Goal: Task Accomplishment & Management: Manage account settings

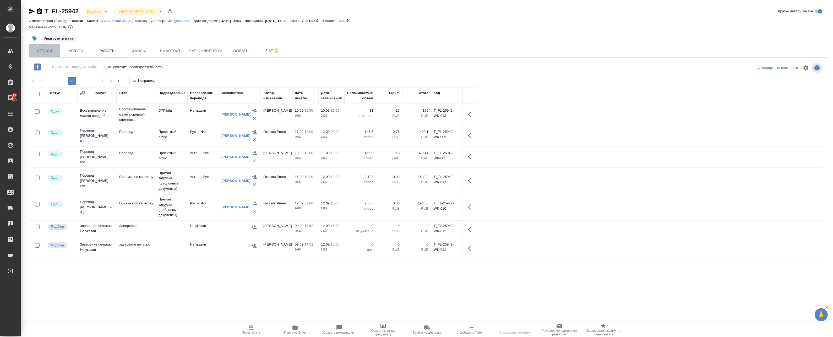
click at [50, 50] on span "Детали" at bounding box center [44, 51] width 25 height 7
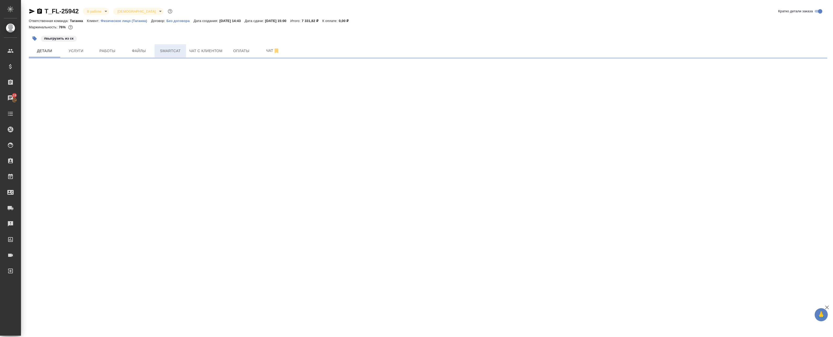
select select "RU"
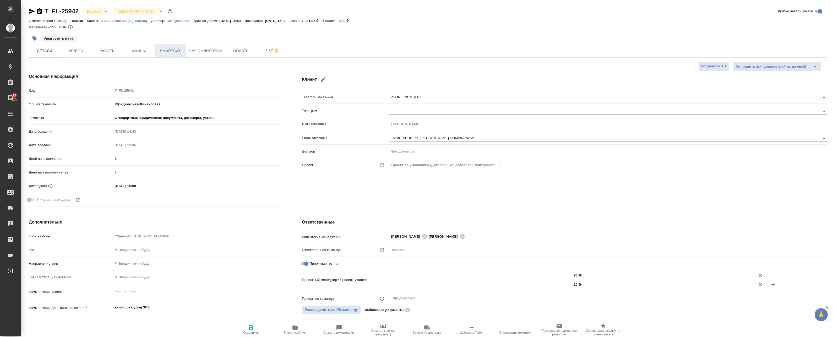
type textarea "x"
click at [181, 53] on span "Smartcat" at bounding box center [170, 51] width 25 height 7
type input "Баданян Артак"
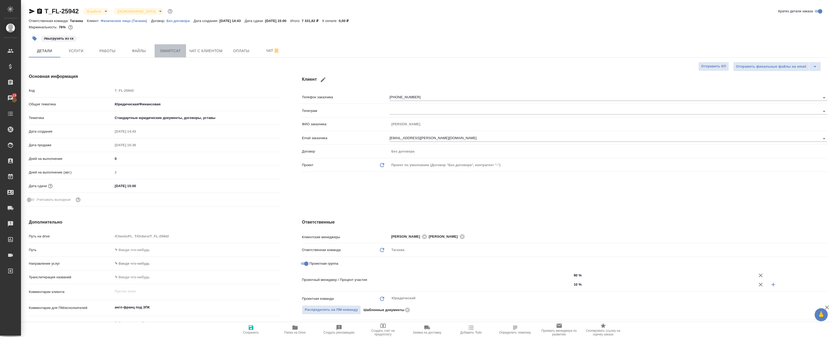
type input "Газизов Ринат"
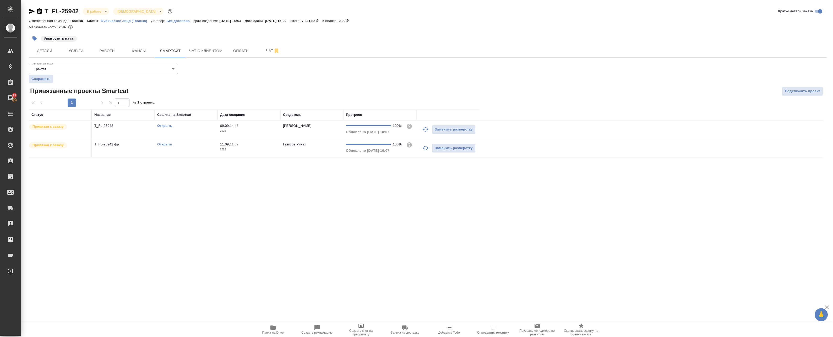
click at [132, 129] on td "T_FL-25942" at bounding box center [123, 130] width 63 height 18
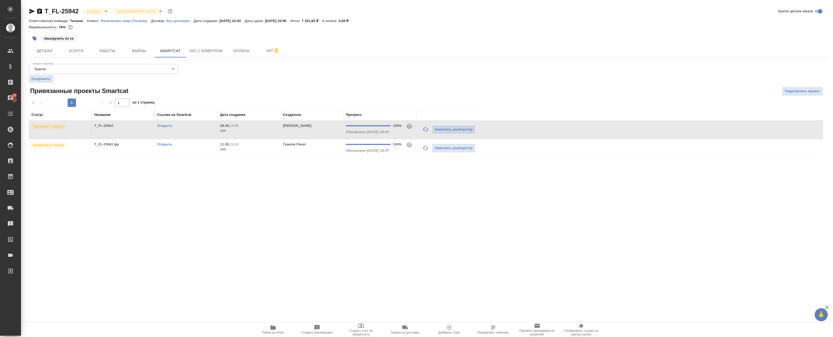
click at [132, 129] on td "T_FL-25942" at bounding box center [123, 130] width 63 height 18
click at [193, 147] on div "Открыть" at bounding box center [186, 144] width 58 height 5
click at [101, 55] on button "Работы" at bounding box center [107, 50] width 31 height 13
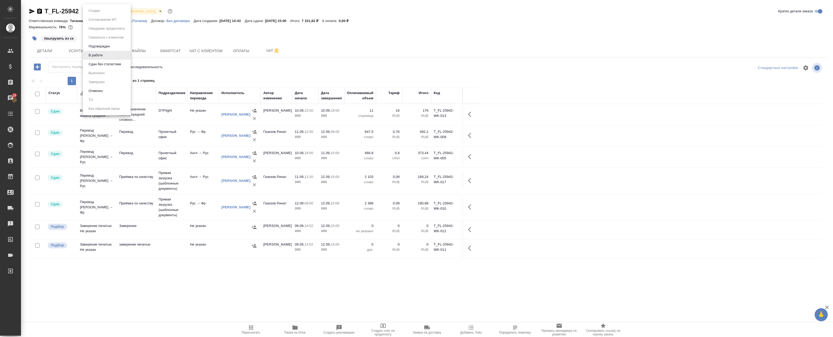
click at [105, 12] on body "🙏 .cls-1 fill:#fff; AWATERA Badanyan Artak Клиенты Спецификации Заказы 19 Чаты …" at bounding box center [416, 168] width 833 height 337
click at [105, 63] on button "Сдан без статистики" at bounding box center [105, 64] width 36 height 6
click at [47, 54] on button "Детали" at bounding box center [44, 50] width 31 height 13
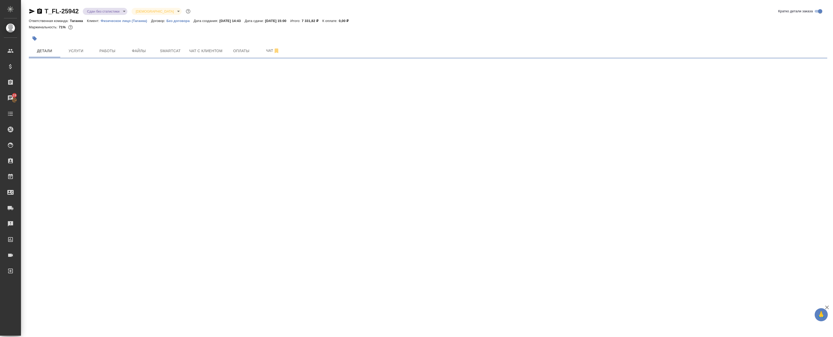
select select "RU"
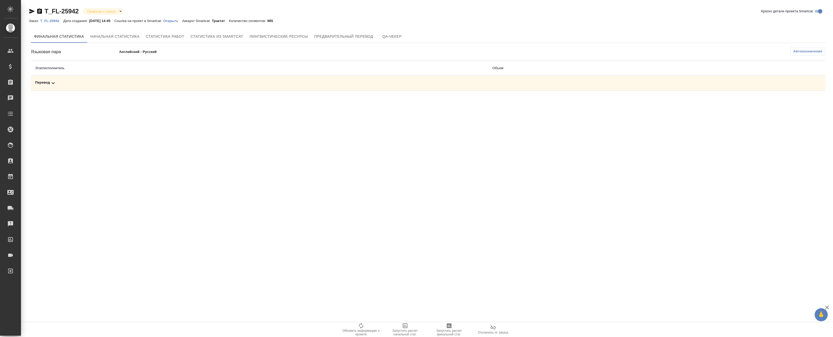
click at [411, 88] on td "Перевод" at bounding box center [260, 83] width 458 height 15
click at [413, 83] on div "Перевод" at bounding box center [259, 83] width 449 height 6
click at [801, 50] on span "Автоназначение" at bounding box center [808, 51] width 29 height 5
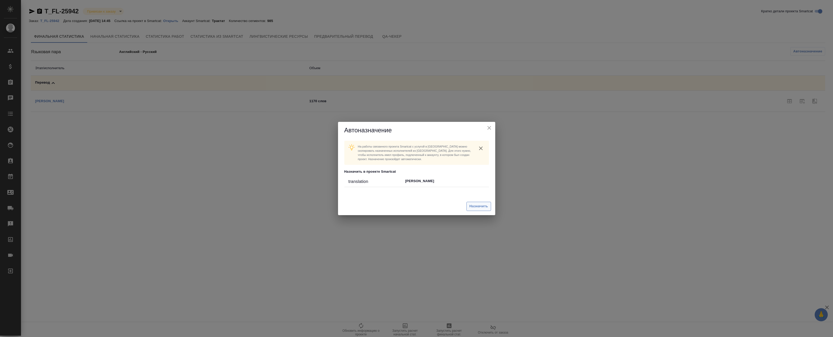
click at [474, 206] on span "Назначить" at bounding box center [479, 206] width 19 height 6
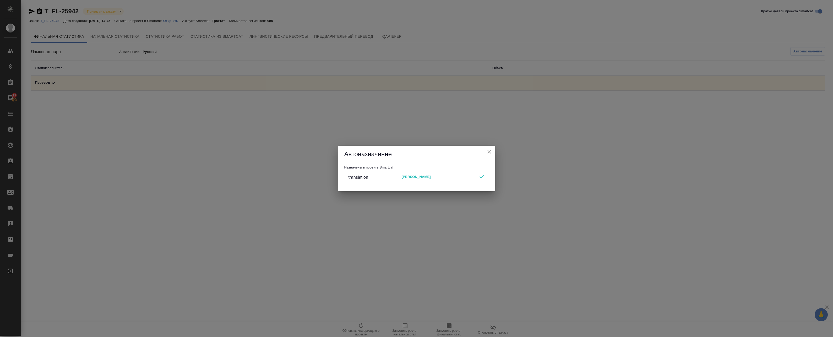
click at [488, 154] on h2 "Автоназначение" at bounding box center [417, 154] width 145 height 8
click at [489, 152] on icon "close" at bounding box center [489, 152] width 6 height 6
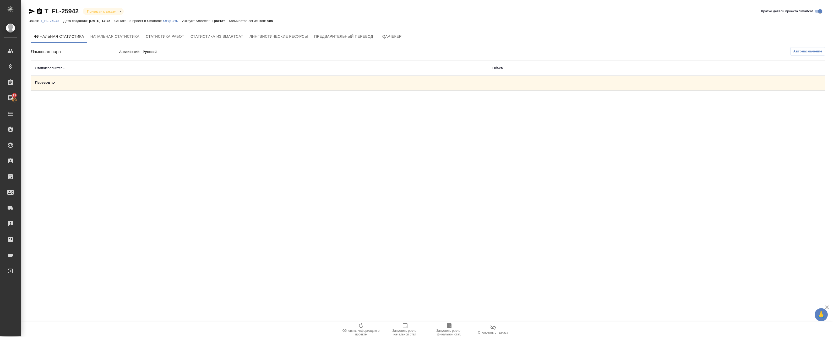
click at [126, 53] on p "Английский - Русский" at bounding box center [207, 51] width 177 height 5
click at [450, 329] on icon "button" at bounding box center [449, 326] width 6 height 6
click at [254, 88] on td "Перевод" at bounding box center [260, 83] width 458 height 15
click at [308, 82] on div "Перевод" at bounding box center [259, 83] width 449 height 6
click at [809, 53] on span "Автоназначение" at bounding box center [808, 51] width 29 height 5
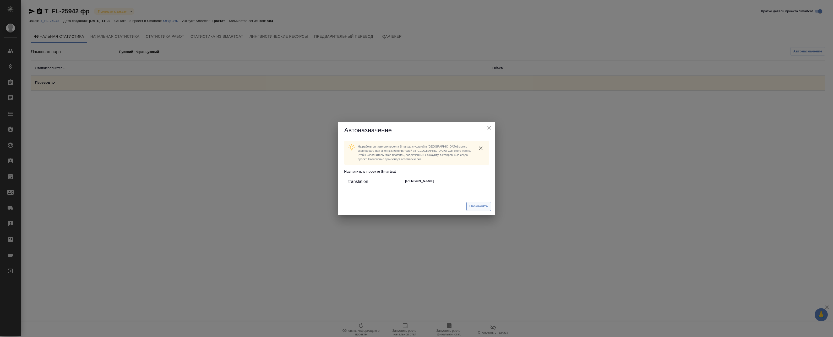
click at [477, 209] on span "Назначить" at bounding box center [479, 206] width 19 height 6
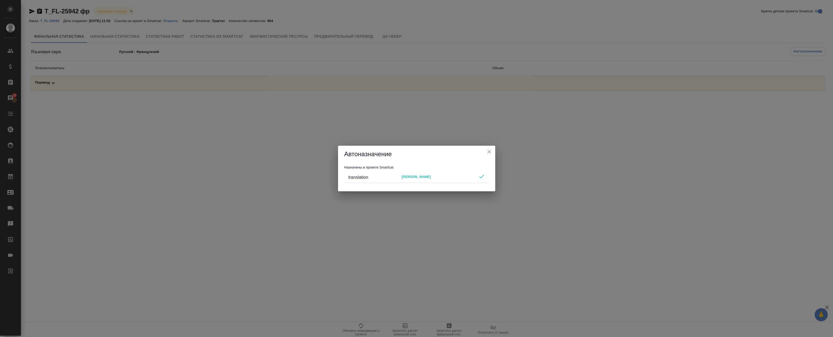
click at [493, 147] on div "Автоназначение" at bounding box center [416, 154] width 157 height 17
click at [493, 150] on button "close" at bounding box center [490, 152] width 8 height 8
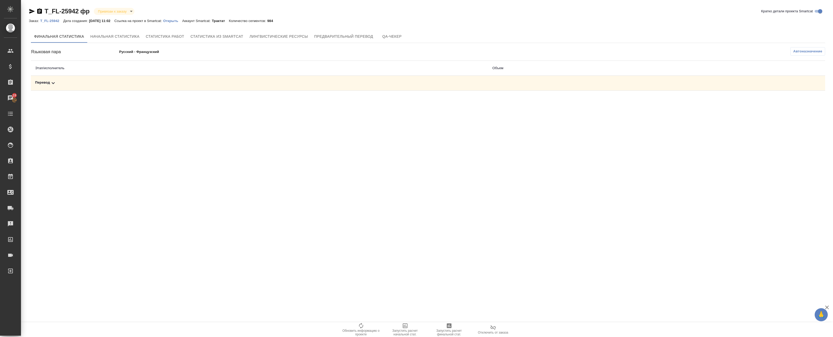
click at [446, 326] on icon "button" at bounding box center [449, 326] width 6 height 6
click at [311, 83] on div "Перевод" at bounding box center [259, 83] width 449 height 6
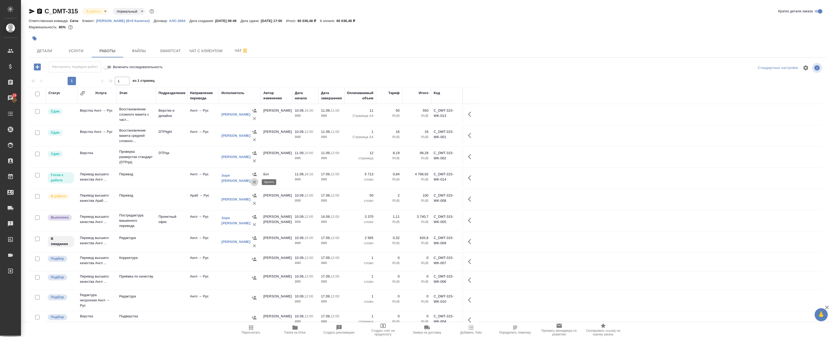
click at [253, 183] on icon "button" at bounding box center [254, 182] width 5 height 5
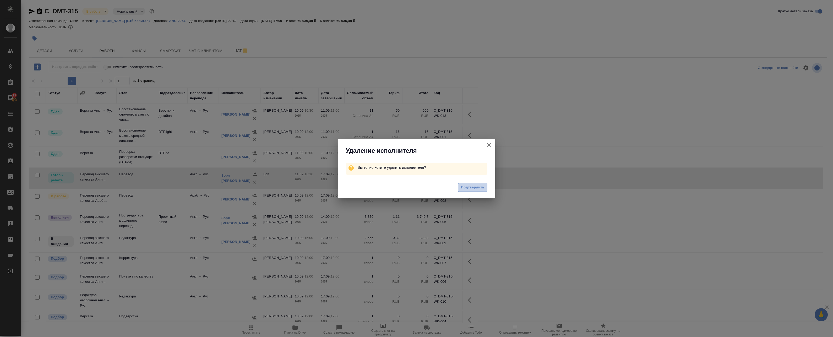
click at [474, 190] on span "Подтвердить" at bounding box center [472, 188] width 23 height 6
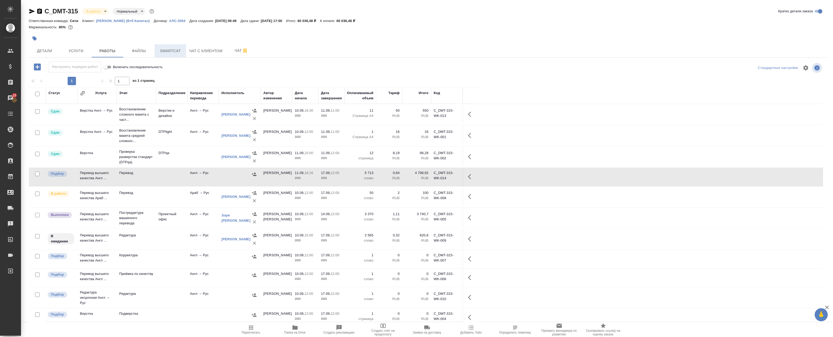
click at [169, 45] on button "Smartcat" at bounding box center [170, 50] width 31 height 13
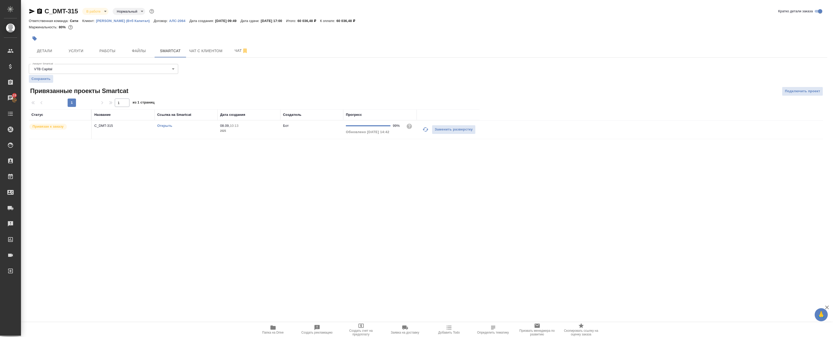
click at [196, 134] on td "Открыть" at bounding box center [186, 130] width 63 height 18
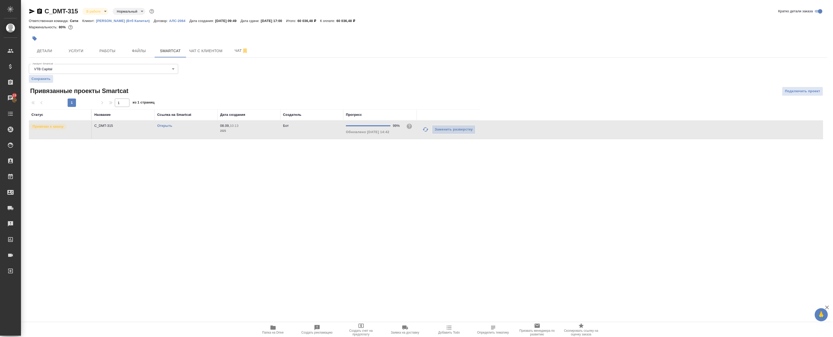
click at [196, 134] on td "Открыть" at bounding box center [186, 130] width 63 height 18
click at [114, 55] on button "Работы" at bounding box center [107, 50] width 31 height 13
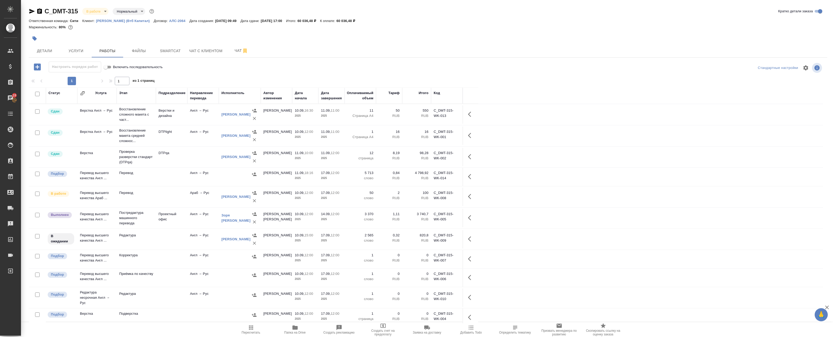
click at [252, 330] on icon "button" at bounding box center [251, 328] width 6 height 6
click at [210, 199] on td "Араб → Рус" at bounding box center [202, 197] width 31 height 18
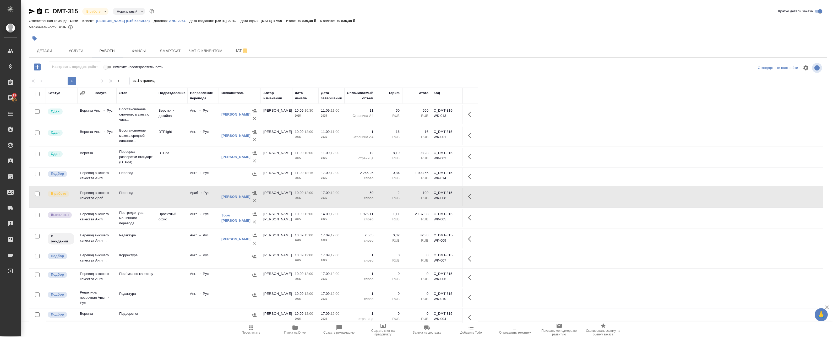
click at [207, 198] on td "Араб → Рус" at bounding box center [202, 197] width 31 height 18
click at [36, 173] on input "checkbox" at bounding box center [37, 174] width 4 height 4
checkbox input "true"
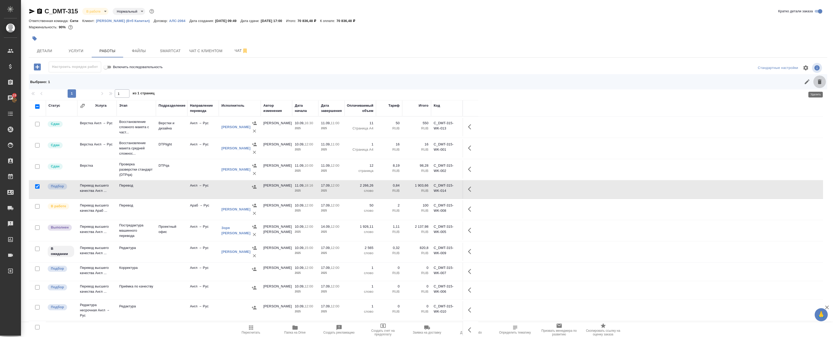
click at [818, 82] on icon "button" at bounding box center [820, 81] width 4 height 5
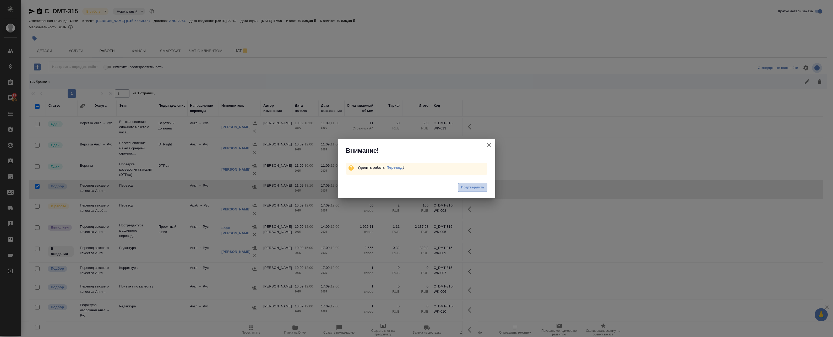
click at [469, 190] on span "Подтвердить" at bounding box center [472, 188] width 23 height 6
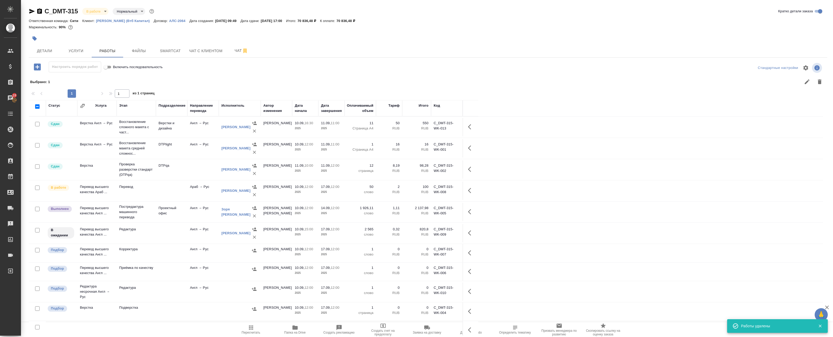
click at [249, 331] on span "Пересчитать" at bounding box center [251, 333] width 19 height 4
click at [34, 69] on icon "button" at bounding box center [37, 66] width 9 height 9
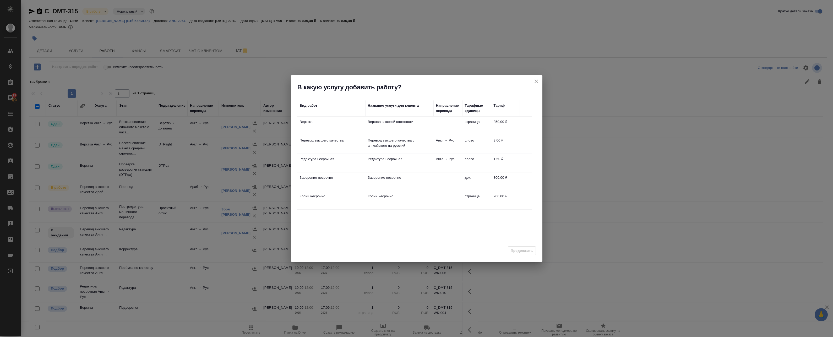
click at [538, 82] on icon "close" at bounding box center [537, 81] width 6 height 6
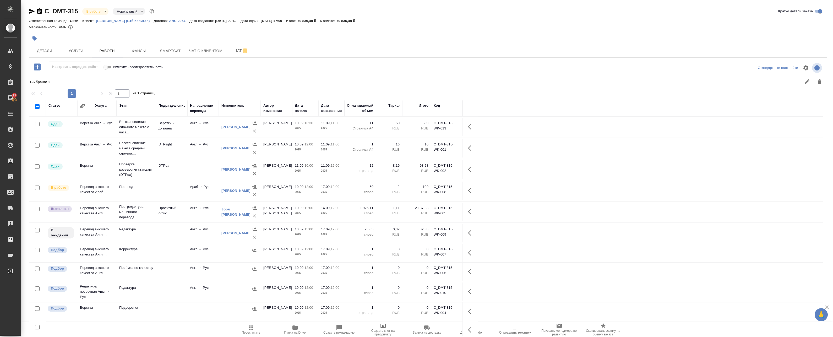
click at [558, 138] on tr "Сдан Верстка Англ → Рус Восстановление макета средней сложнос... DTPlight Англ …" at bounding box center [426, 148] width 795 height 21
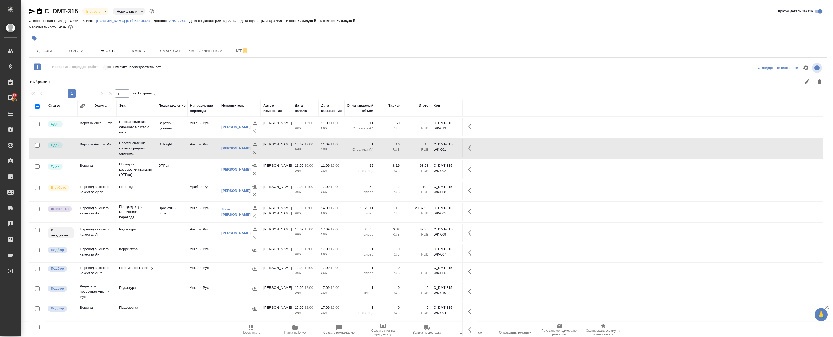
click at [307, 72] on div at bounding box center [428, 68] width 266 height 13
click at [470, 190] on icon "button" at bounding box center [471, 190] width 6 height 6
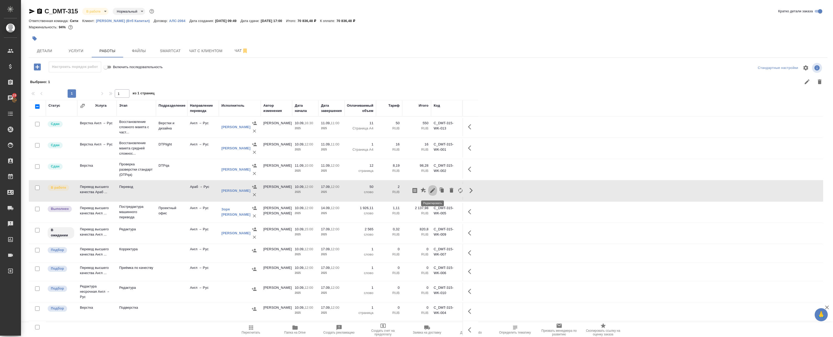
click at [432, 189] on icon "button" at bounding box center [433, 190] width 6 height 6
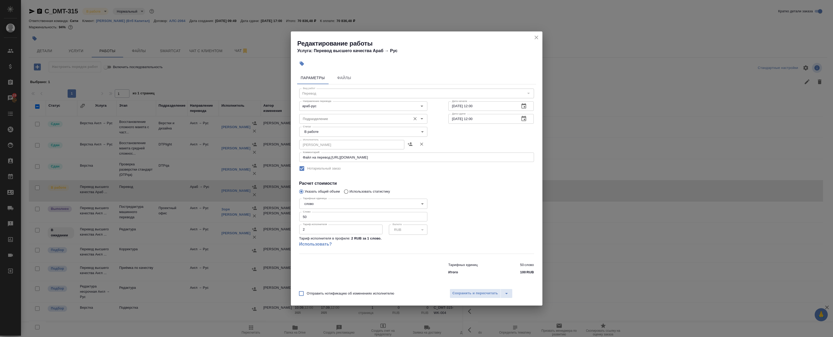
click at [358, 122] on div "Подразделение" at bounding box center [363, 118] width 128 height 9
drag, startPoint x: 336, startPoint y: 118, endPoint x: 270, endPoint y: 120, distance: 65.6
click at [272, 120] on div "Редактирование работы Услуга: Перевод высшего качества Араб → Рус Параметры Фай…" at bounding box center [416, 168] width 833 height 337
drag, startPoint x: 333, startPoint y: 138, endPoint x: 336, endPoint y: 143, distance: 6.0
click at [333, 138] on li "Проектный офис" at bounding box center [363, 140] width 128 height 9
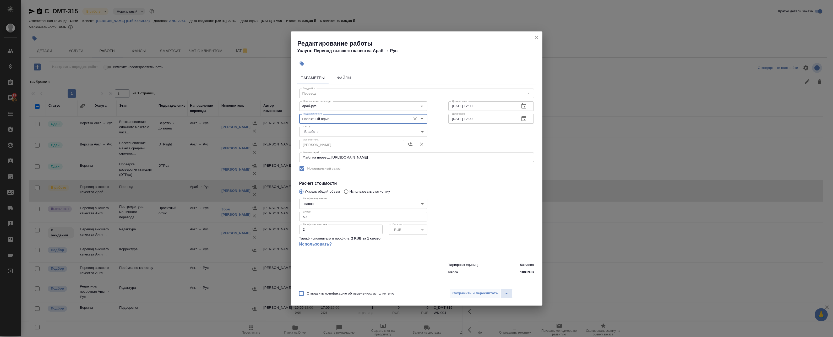
type input "Проектный офис"
click at [473, 292] on span "Сохранить и пересчитать" at bounding box center [476, 293] width 46 height 6
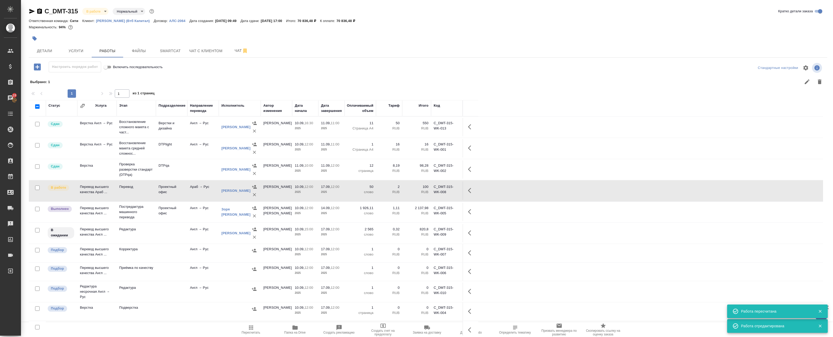
click at [472, 234] on icon "button" at bounding box center [471, 233] width 6 height 6
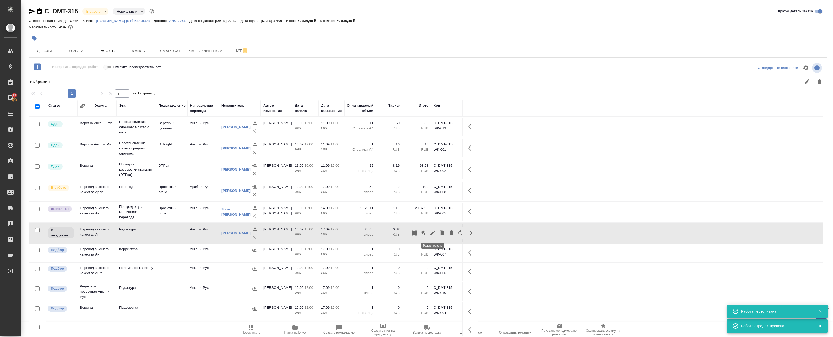
click at [431, 232] on icon "button" at bounding box center [433, 233] width 6 height 6
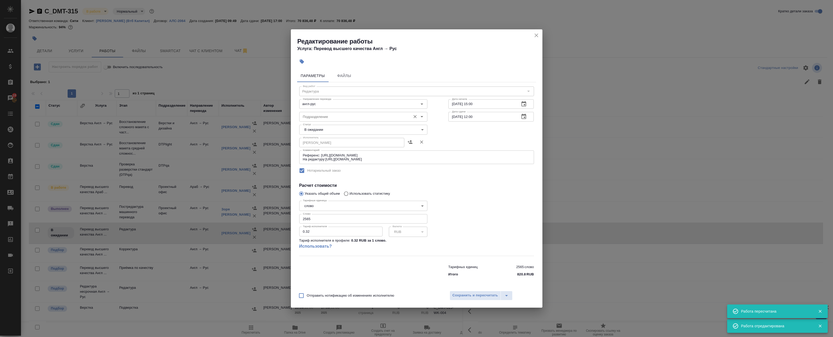
click at [319, 116] on input "Подразделение" at bounding box center [354, 117] width 107 height 6
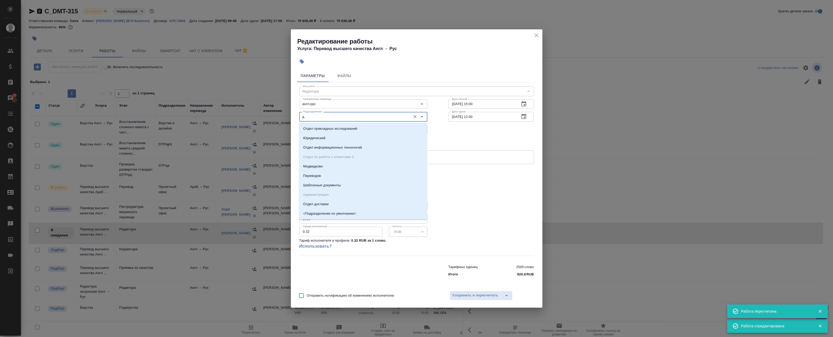
drag, startPoint x: 318, startPoint y: 115, endPoint x: 241, endPoint y: 116, distance: 77.1
click at [241, 116] on div "Редактирование работы Услуга: Перевод высшего качества Англ → Рус Параметры Фай…" at bounding box center [416, 168] width 833 height 337
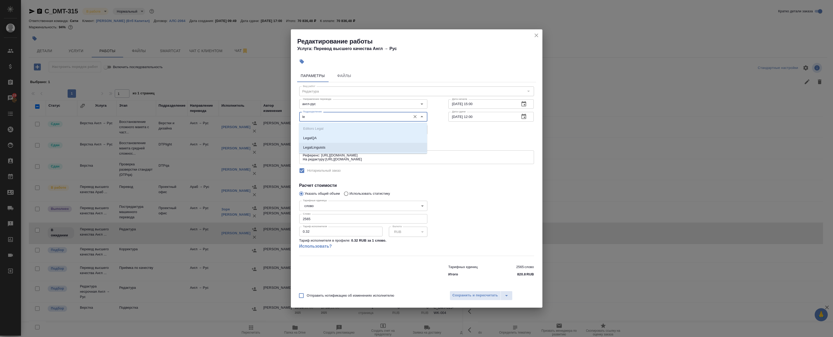
click at [332, 144] on li "LegalLinguists" at bounding box center [363, 147] width 128 height 9
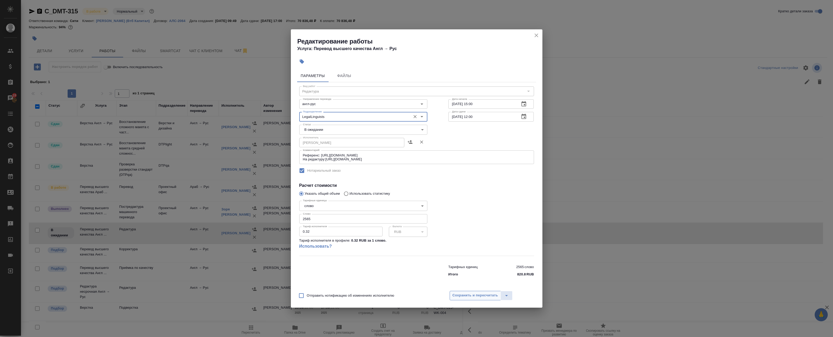
type input "LegalLinguists"
click at [486, 300] on button "Сохранить и пересчитать" at bounding box center [475, 295] width 51 height 9
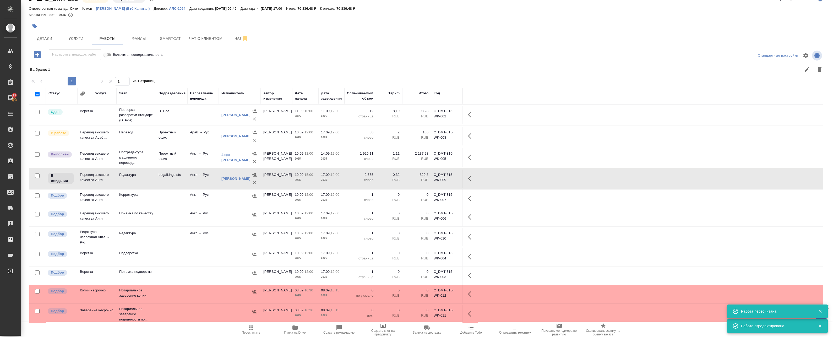
scroll to position [44, 0]
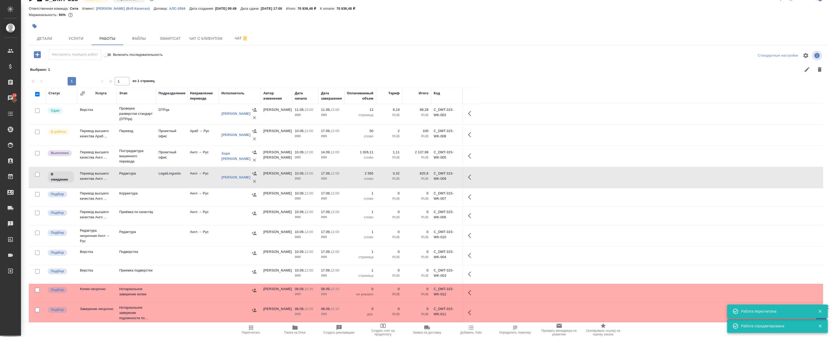
click at [190, 252] on td at bounding box center [202, 256] width 31 height 18
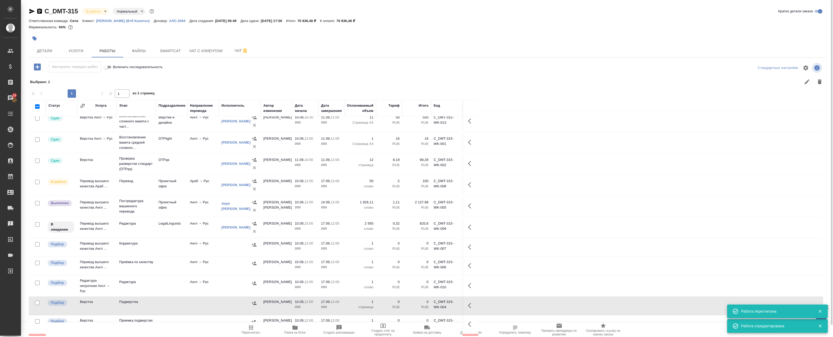
scroll to position [0, 0]
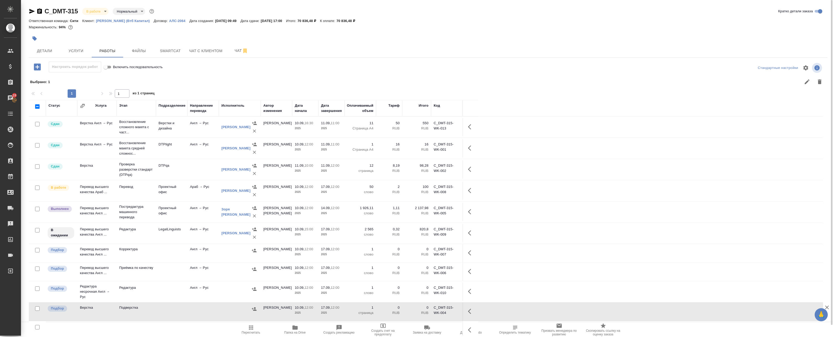
click at [182, 171] on td "DTPqa" at bounding box center [171, 169] width 31 height 18
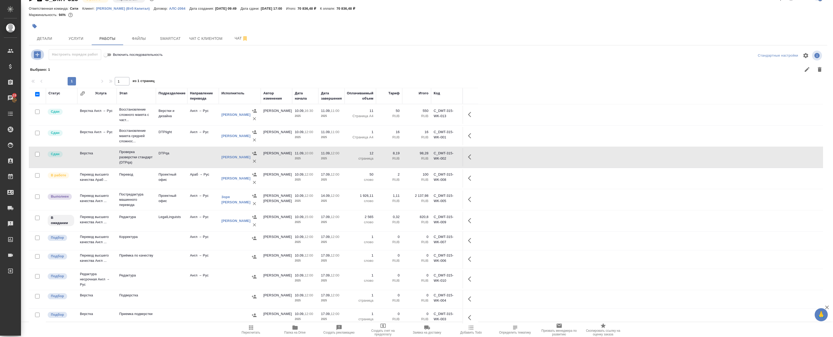
click at [39, 57] on icon "button" at bounding box center [37, 54] width 7 height 7
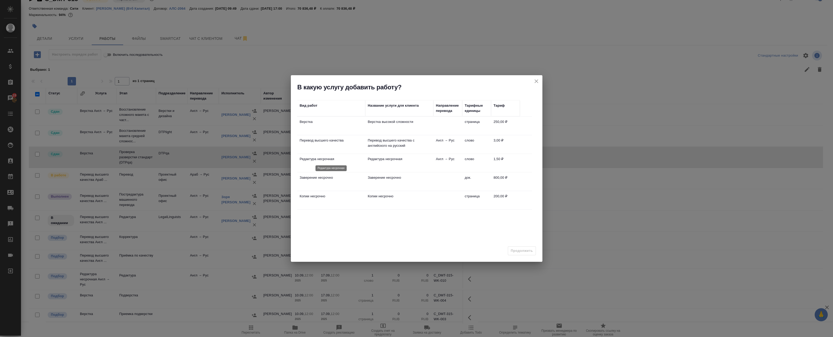
click at [348, 159] on p "Редактура несрочная" at bounding box center [331, 159] width 63 height 5
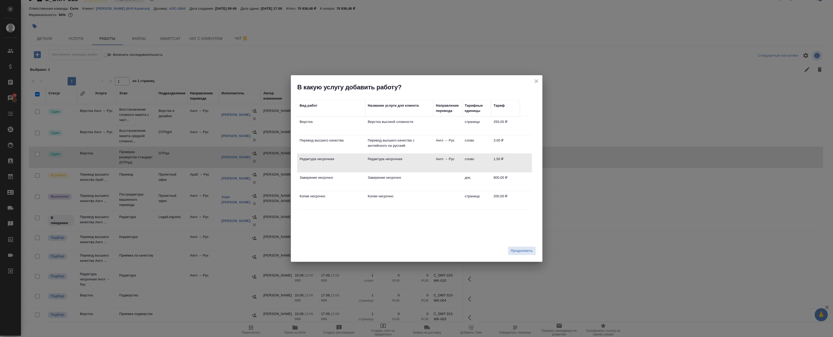
click at [344, 143] on td "Перевод высшего качества" at bounding box center [331, 144] width 68 height 18
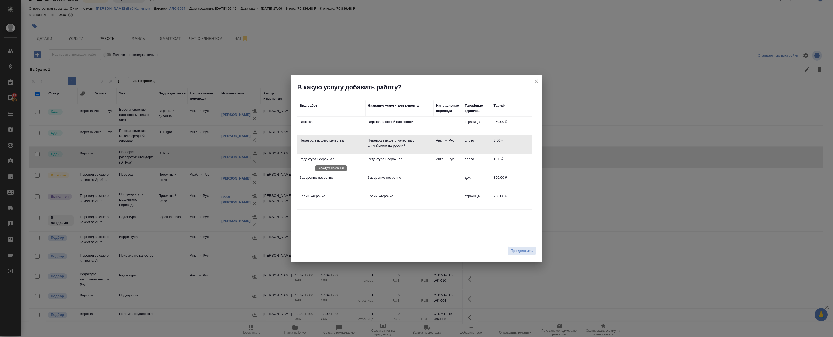
click at [357, 159] on p "Редактура несрочная" at bounding box center [331, 159] width 63 height 5
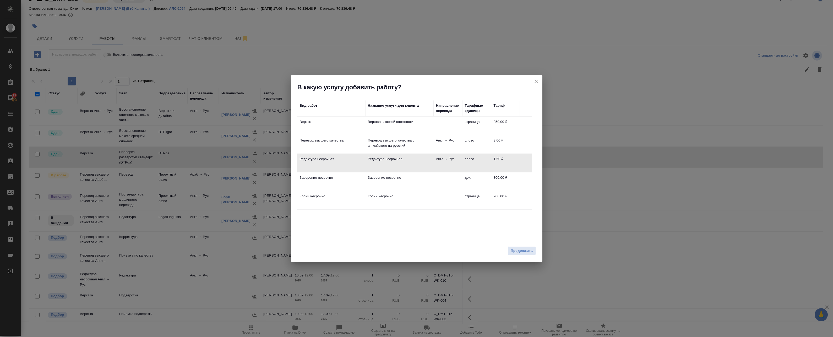
click at [343, 142] on p "Перевод высшего качества" at bounding box center [331, 140] width 63 height 5
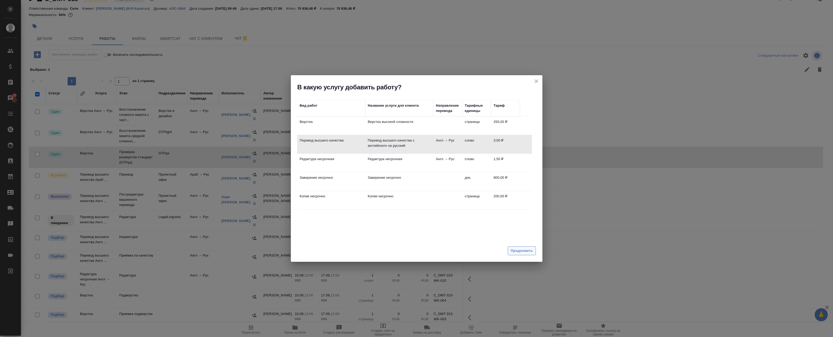
click at [528, 253] on span "Продолжить" at bounding box center [522, 251] width 22 height 6
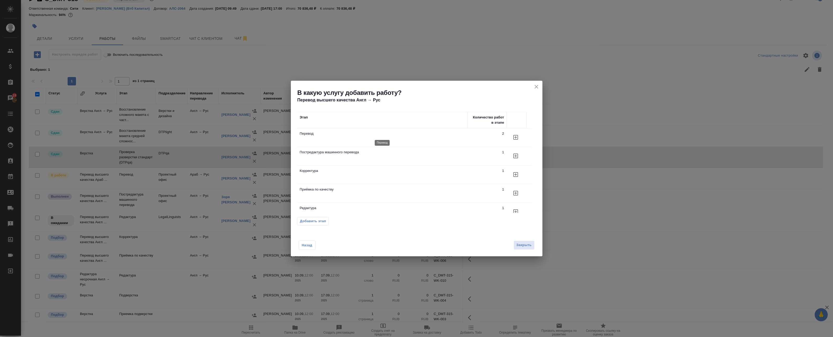
click at [355, 134] on p "Перевод" at bounding box center [382, 133] width 165 height 5
click at [515, 137] on icon "button" at bounding box center [516, 137] width 6 height 6
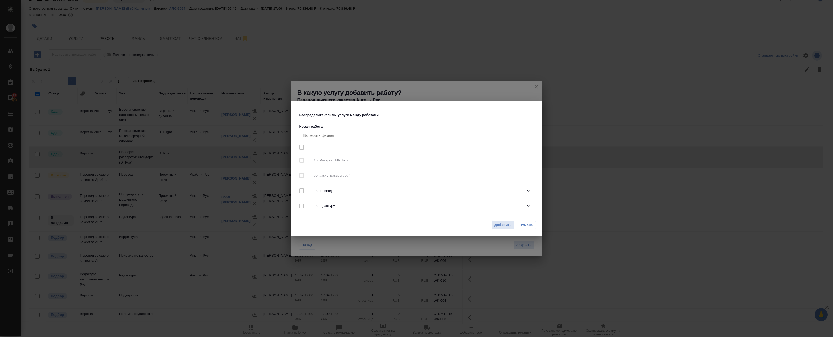
checkbox input "true"
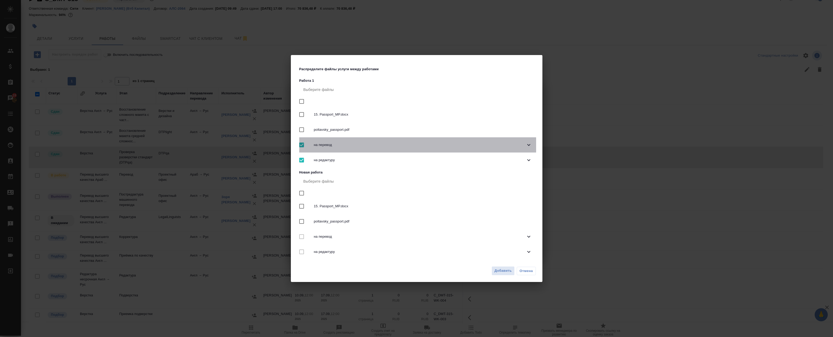
click at [315, 145] on span "на перевод" at bounding box center [420, 144] width 212 height 5
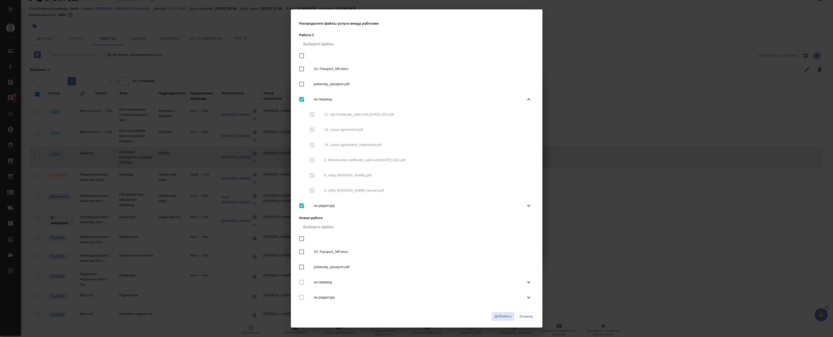
click at [302, 100] on input "checkbox" at bounding box center [301, 99] width 11 height 11
checkbox input "false"
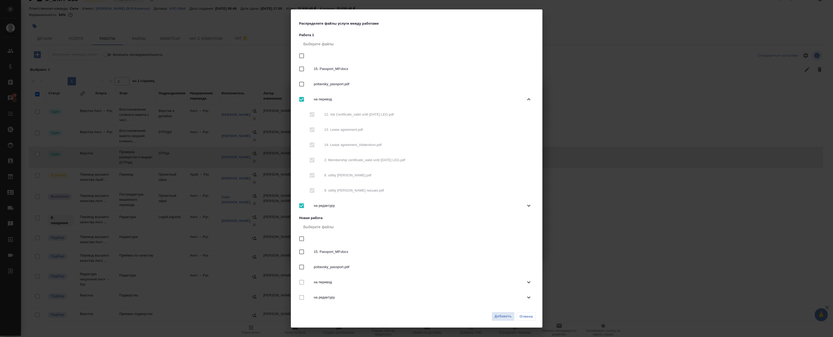
checkbox input "false"
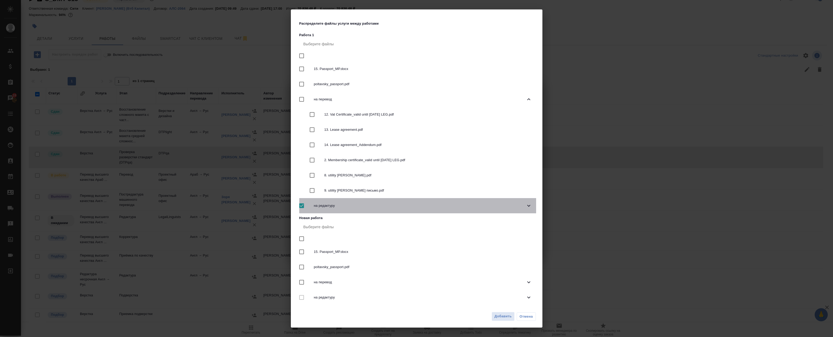
click at [301, 206] on input "checkbox" at bounding box center [301, 205] width 11 height 11
checkbox input "false"
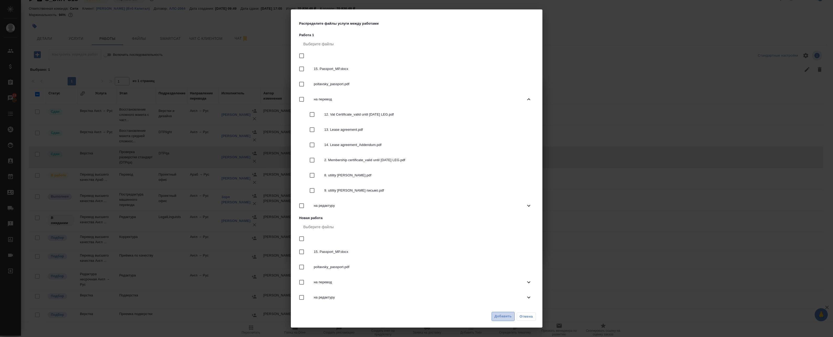
click at [503, 320] on button "Добавить" at bounding box center [503, 316] width 23 height 9
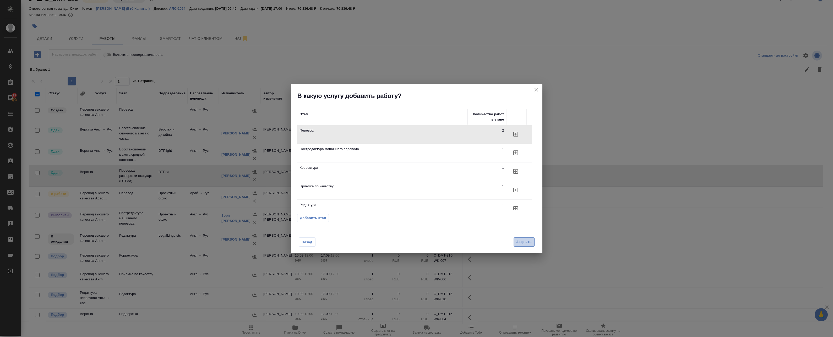
click at [519, 242] on span "Закрыть" at bounding box center [524, 242] width 15 height 6
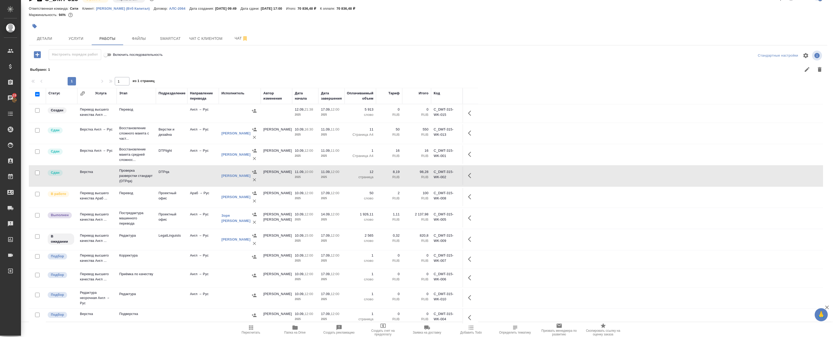
click at [168, 111] on td at bounding box center [171, 113] width 31 height 18
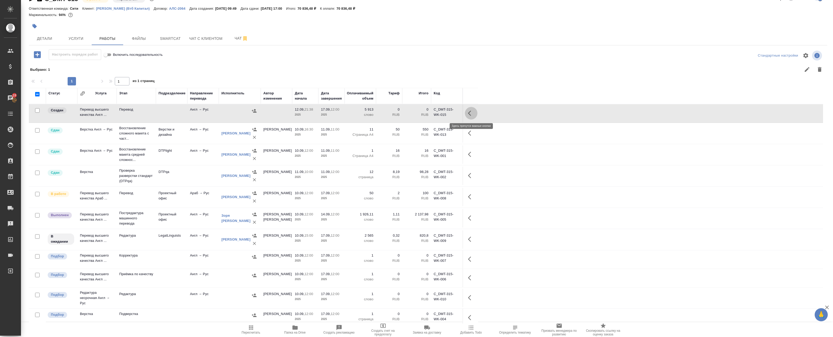
click at [472, 111] on icon "button" at bounding box center [471, 113] width 6 height 6
click at [435, 113] on icon "button" at bounding box center [433, 113] width 6 height 6
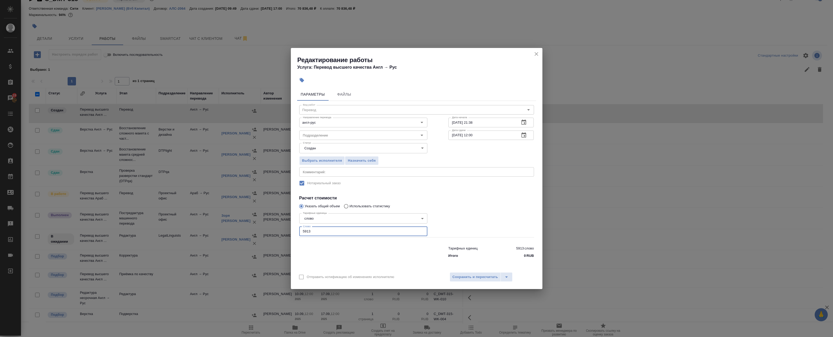
drag, startPoint x: 333, startPoint y: 233, endPoint x: 266, endPoint y: 217, distance: 68.6
click at [266, 218] on div "Редактирование работы Услуга: Перевод высшего качества Англ → Рус Параметры Фай…" at bounding box center [416, 168] width 833 height 337
type input "250"
click at [480, 273] on button "Сохранить и пересчитать" at bounding box center [475, 276] width 51 height 9
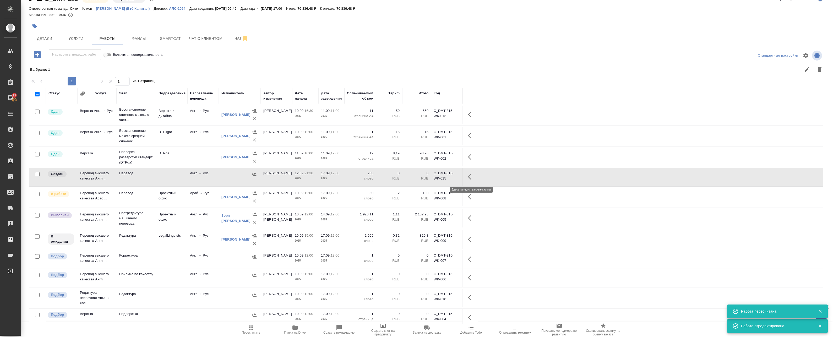
click at [470, 172] on button "button" at bounding box center [471, 177] width 13 height 13
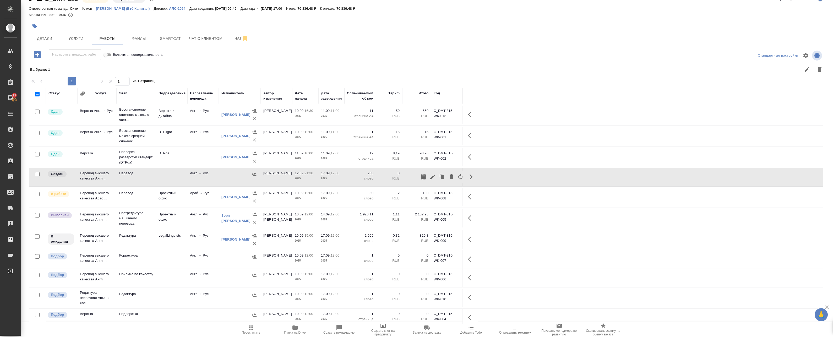
click at [437, 175] on button "button" at bounding box center [432, 177] width 9 height 13
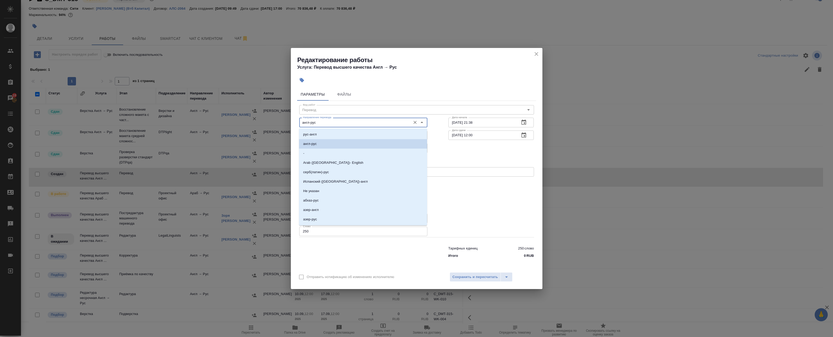
click at [327, 124] on input "англ-рус" at bounding box center [354, 122] width 107 height 6
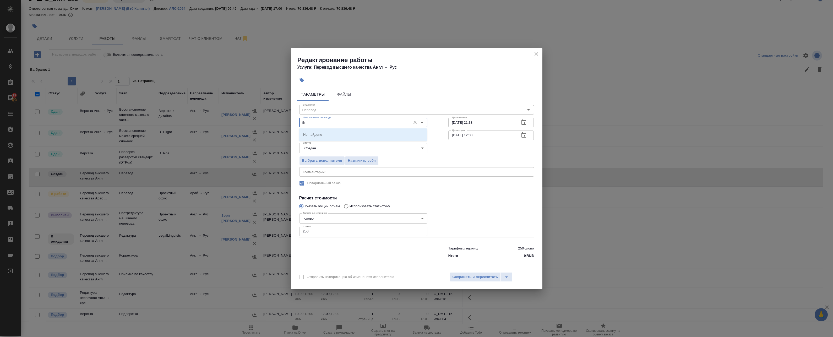
type input "f"
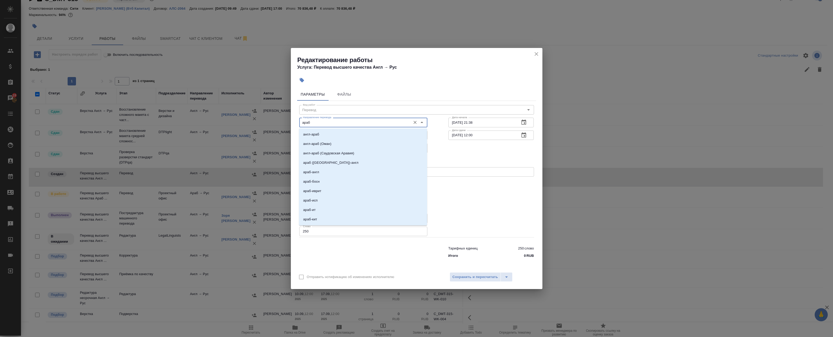
type input "араб"
click at [535, 56] on icon "close" at bounding box center [537, 54] width 4 height 4
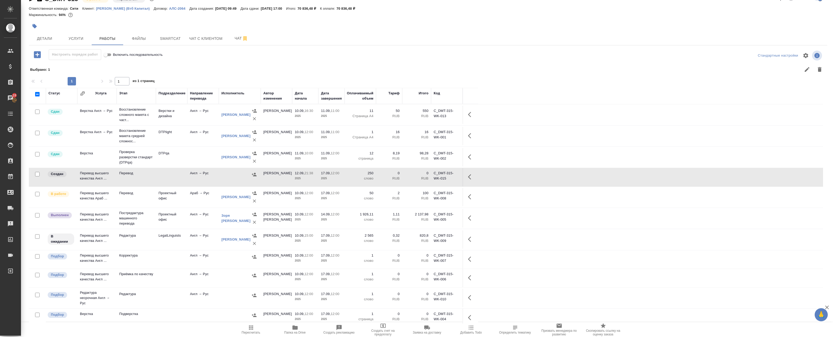
click at [198, 198] on td "Араб → Рус" at bounding box center [202, 197] width 31 height 18
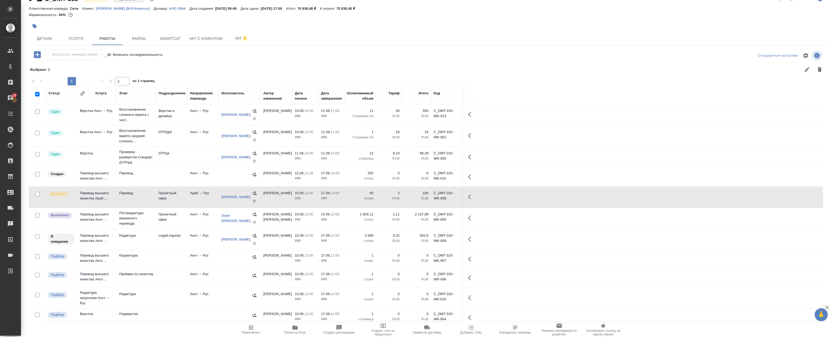
click at [194, 198] on td "Араб → Рус" at bounding box center [202, 197] width 31 height 18
click at [194, 199] on td "Араб → Рус" at bounding box center [202, 197] width 31 height 18
click at [170, 37] on span "Smartcat" at bounding box center [170, 38] width 25 height 7
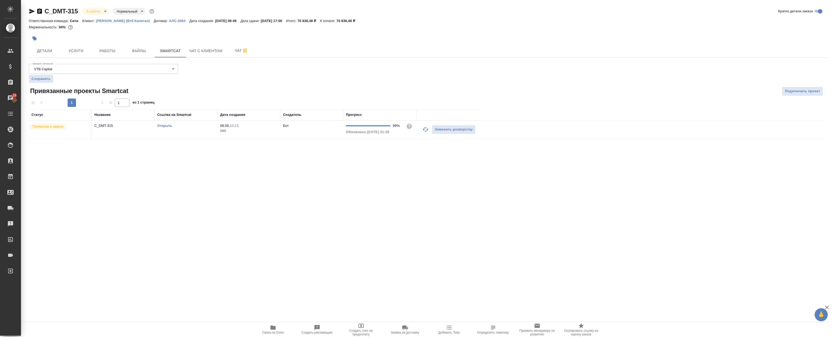
click at [164, 125] on link "Открыть" at bounding box center [164, 126] width 15 height 4
click at [115, 46] on button "Работы" at bounding box center [107, 50] width 31 height 13
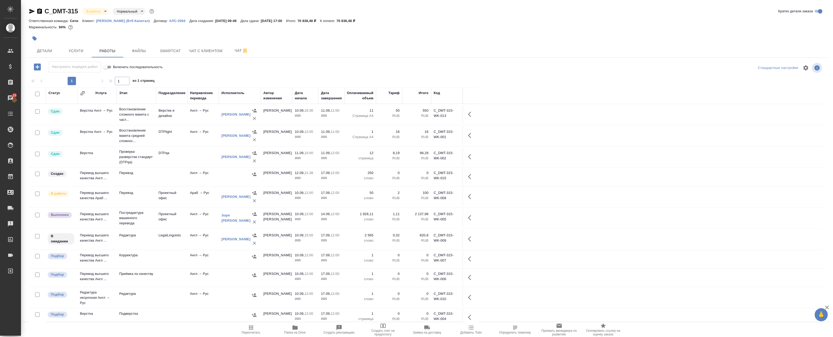
click at [213, 179] on td "Англ → Рус" at bounding box center [202, 177] width 31 height 18
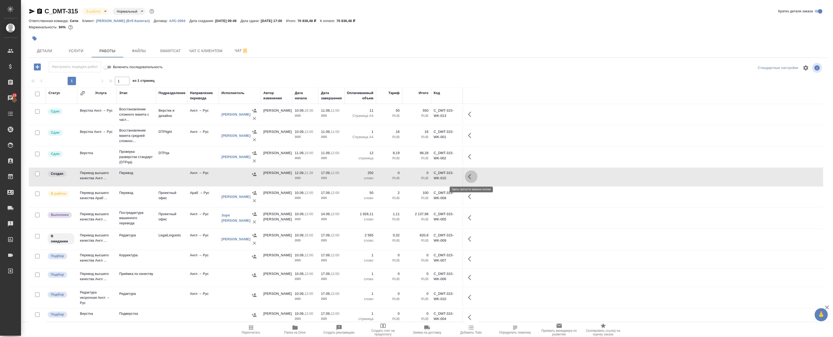
click at [472, 176] on icon "button" at bounding box center [471, 177] width 6 height 6
click at [433, 177] on icon "button" at bounding box center [433, 176] width 5 height 5
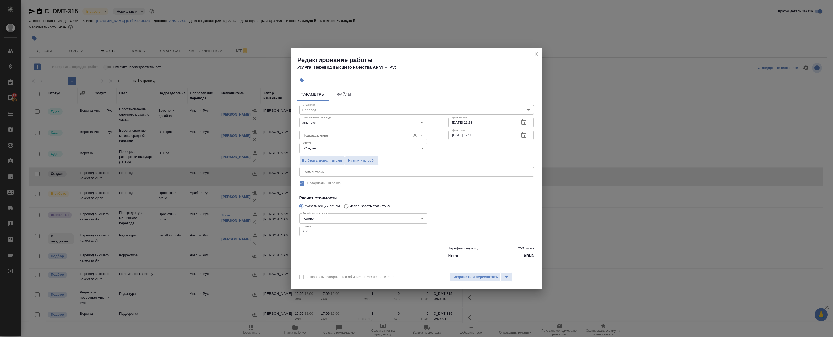
click at [319, 138] on input "Подразделение" at bounding box center [354, 135] width 107 height 6
click at [332, 156] on li "Проектный офис" at bounding box center [363, 156] width 128 height 9
type input "Проектный офис"
click at [469, 277] on span "Сохранить и пересчитать" at bounding box center [476, 277] width 46 height 6
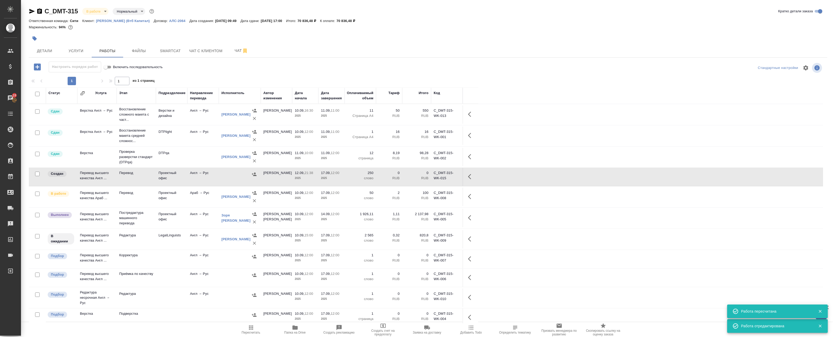
drag, startPoint x: 472, startPoint y: 180, endPoint x: 466, endPoint y: 179, distance: 6.3
click at [472, 180] on button "button" at bounding box center [471, 176] width 13 height 13
click at [433, 178] on icon "button" at bounding box center [433, 177] width 6 height 6
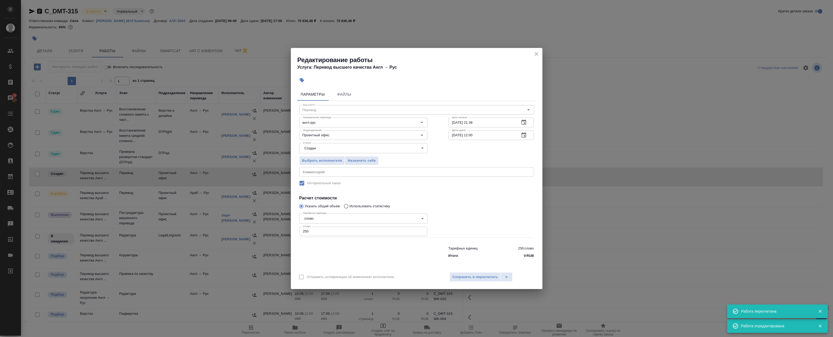
click at [324, 146] on body "🙏 .cls-1 fill:#fff; AWATERA Badanyan Artak Клиенты Спецификации Заказы 19 Чаты …" at bounding box center [416, 168] width 833 height 337
click at [317, 159] on button "Подбор" at bounding box center [311, 157] width 15 height 6
type input "recruiting"
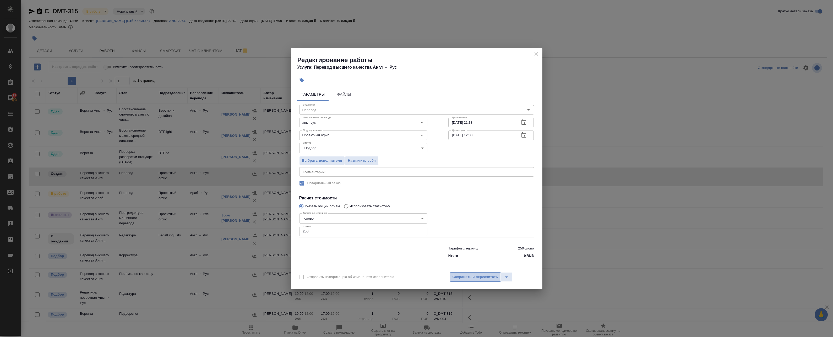
click at [478, 281] on button "Сохранить и пересчитать" at bounding box center [475, 276] width 51 height 9
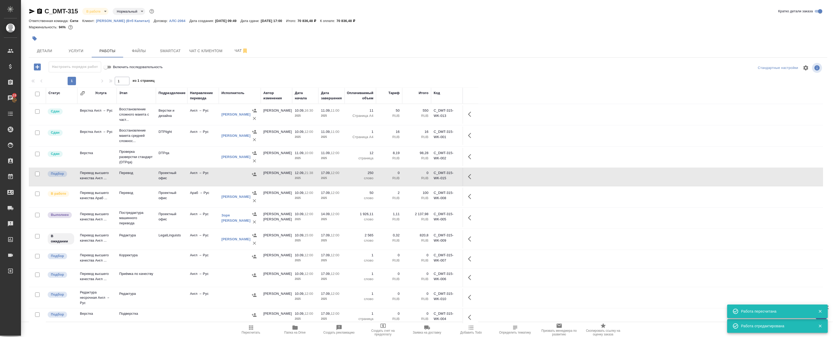
click at [469, 180] on button "button" at bounding box center [471, 176] width 13 height 13
click at [433, 177] on icon "button" at bounding box center [433, 177] width 6 height 6
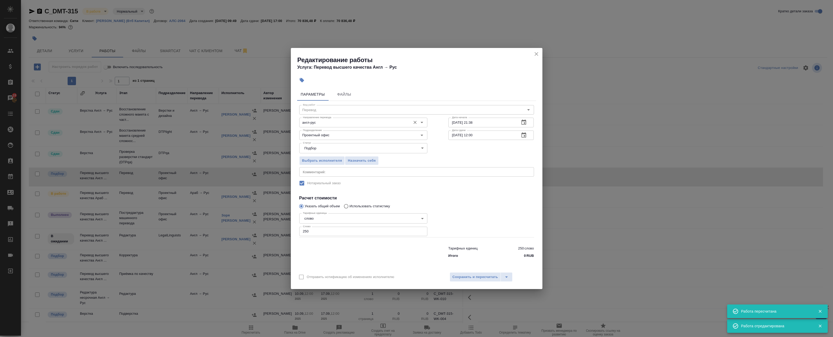
click at [329, 122] on input "англ-рус" at bounding box center [354, 122] width 107 height 6
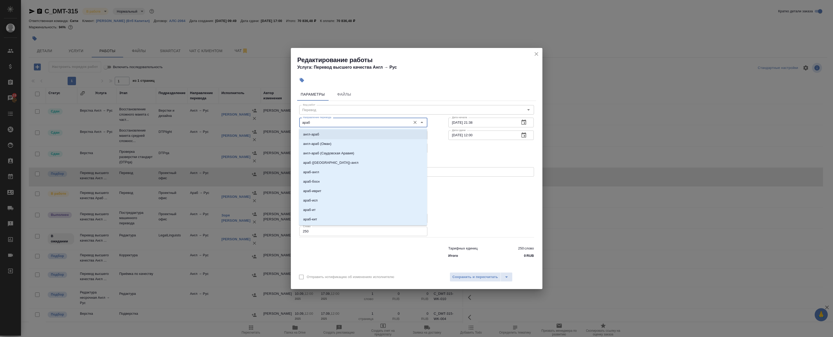
click at [330, 123] on input "араб" at bounding box center [354, 122] width 107 height 6
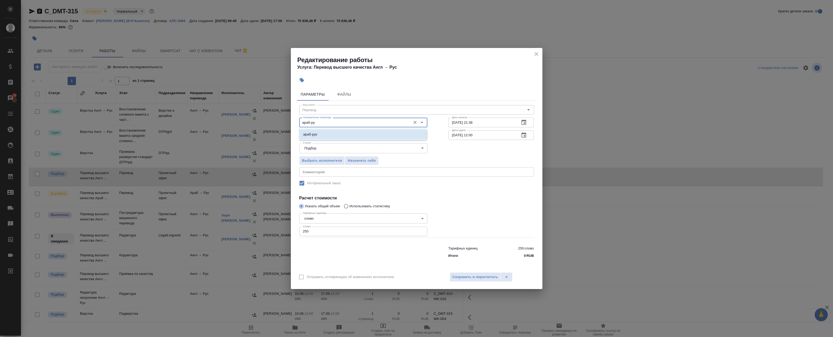
click at [329, 137] on li "араб-рус" at bounding box center [363, 134] width 128 height 9
type input "араб-рус"
click at [470, 275] on span "Сохранить и пересчитать" at bounding box center [476, 277] width 46 height 6
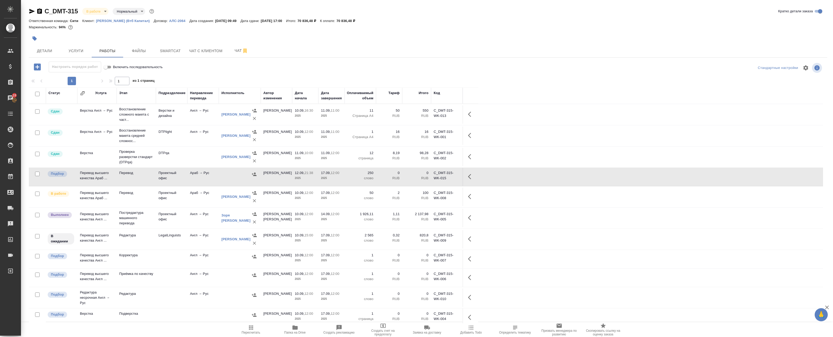
drag, startPoint x: 254, startPoint y: 176, endPoint x: 348, endPoint y: 178, distance: 94.1
click at [348, 178] on tr "Подбор Перевод высшего качества Араб ... Перевод Проектный офис Араб → Рус Бада…" at bounding box center [426, 177] width 795 height 19
click at [239, 48] on span "Чат" at bounding box center [241, 50] width 25 height 7
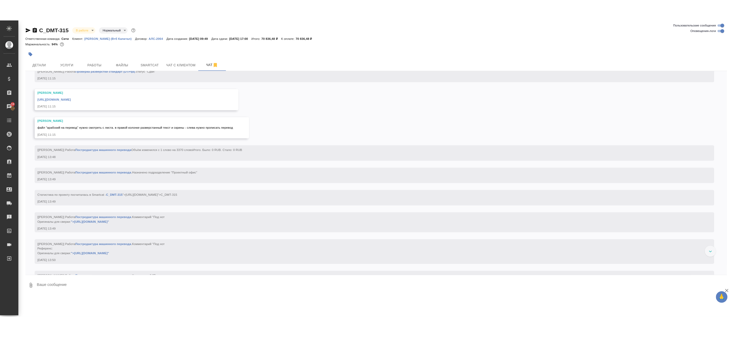
scroll to position [2299, 0]
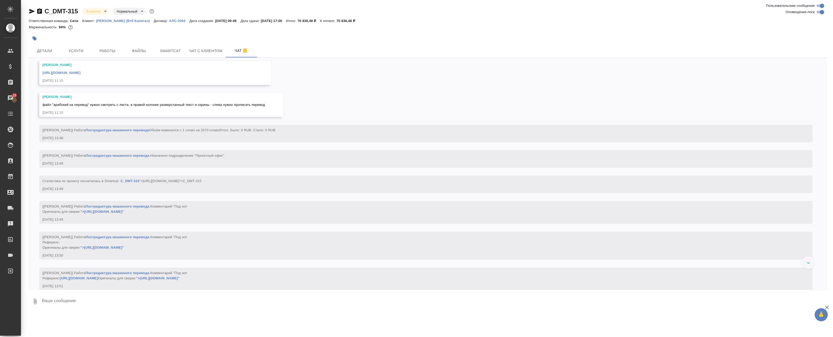
click at [80, 75] on link "https://drive.awatera.com/apps/files/files/10311593?dir=/Shares/%D0%94%D0%B5%D0…" at bounding box center [61, 73] width 38 height 4
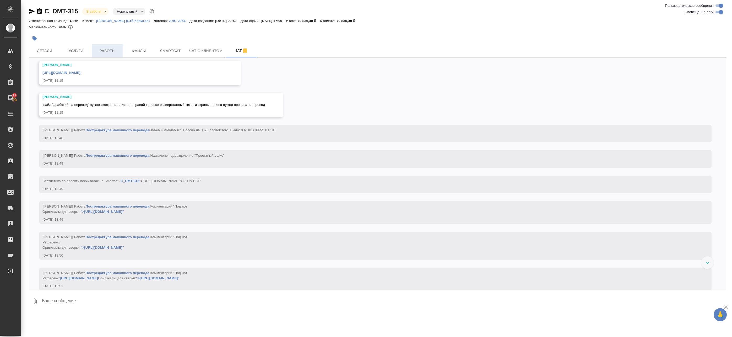
click at [111, 50] on span "Работы" at bounding box center [107, 51] width 25 height 7
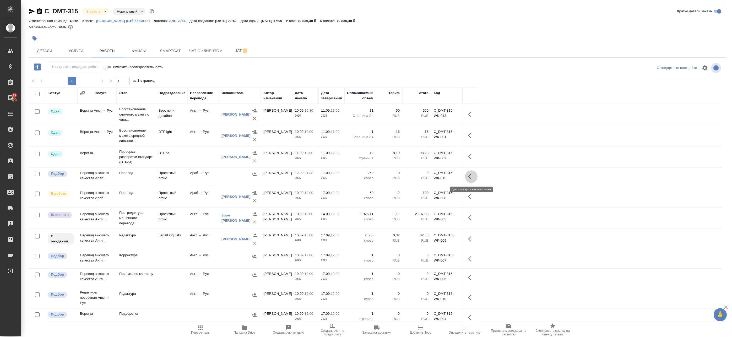
click at [470, 174] on icon "button" at bounding box center [471, 177] width 6 height 6
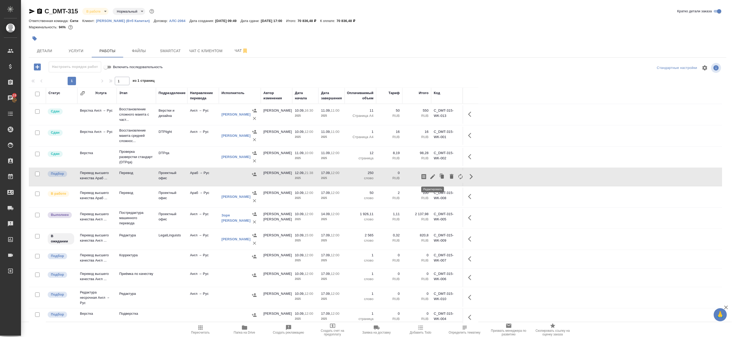
click at [432, 174] on icon "button" at bounding box center [433, 177] width 6 height 6
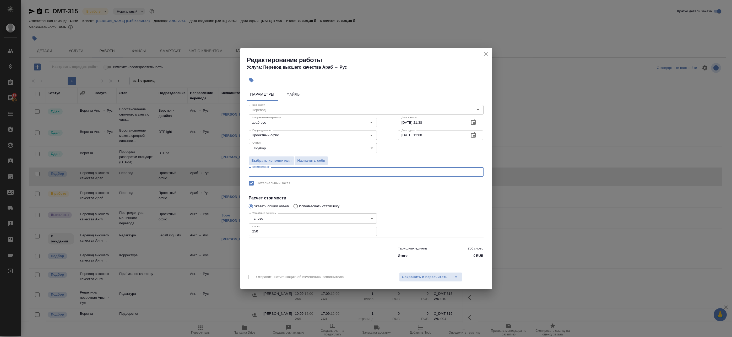
click at [359, 170] on textarea at bounding box center [366, 172] width 228 height 4
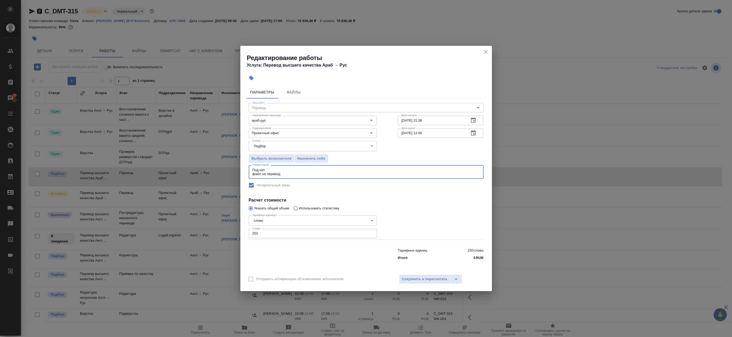
paste textarea "https://drive.awatera.com/s/fmi6JKQNXBk5E3e"
type textarea "Под нот файл на перевод:https://drive.awatera.com/s/fmi6JKQNXBk5E3e"
click at [411, 277] on span "Сохранить и пересчитать" at bounding box center [425, 279] width 46 height 6
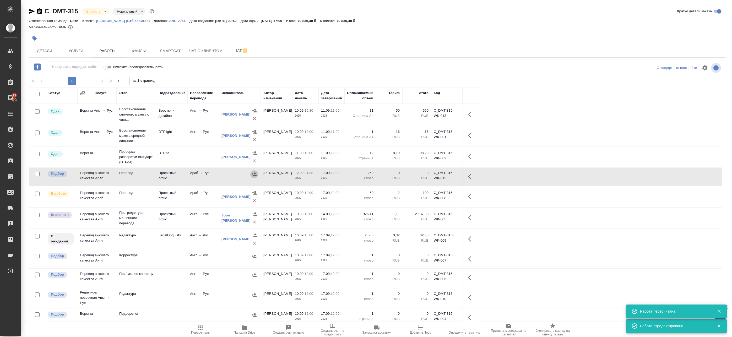
click at [255, 176] on icon "button" at bounding box center [254, 174] width 5 height 3
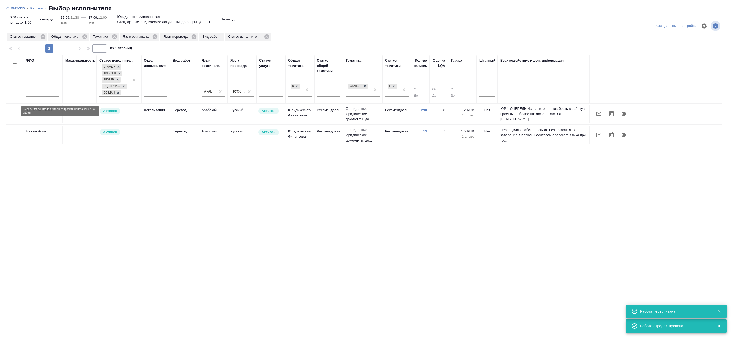
click at [13, 110] on input "checkbox" at bounding box center [15, 111] width 4 height 4
checkbox input "true"
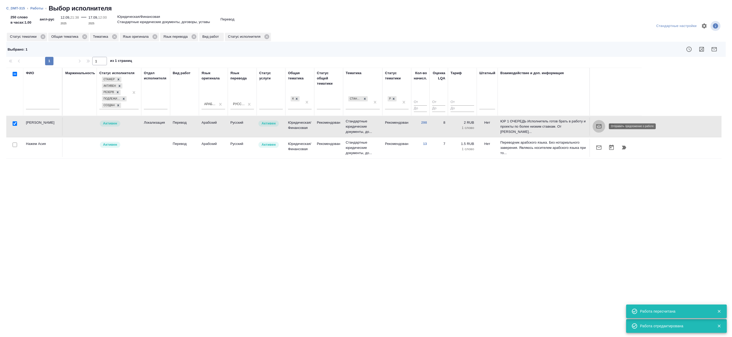
click at [602, 124] on button "button" at bounding box center [599, 126] width 13 height 13
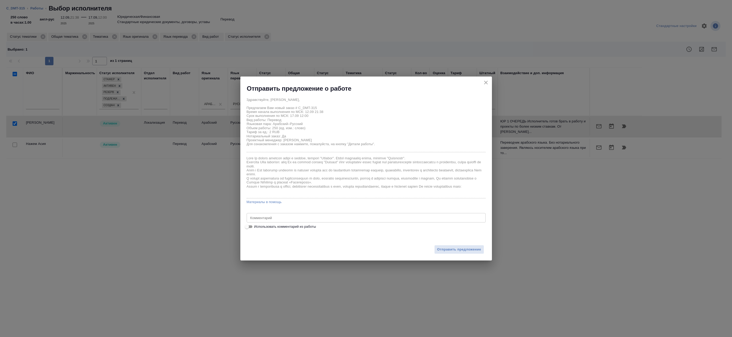
click at [293, 229] on label "Использовать комментарий из работы" at bounding box center [363, 227] width 238 height 6
click at [256, 229] on input "Использовать комментарий из работы" at bounding box center [247, 227] width 19 height 6
checkbox input "true"
type textarea "Под нот файл на перевод:https://drive.awatera.com/s/fmi6JKQNXBk5E3e"
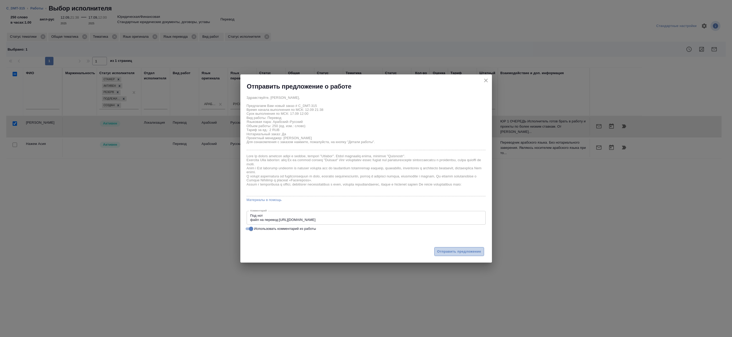
click at [453, 247] on button "Отправить предложение" at bounding box center [459, 251] width 50 height 9
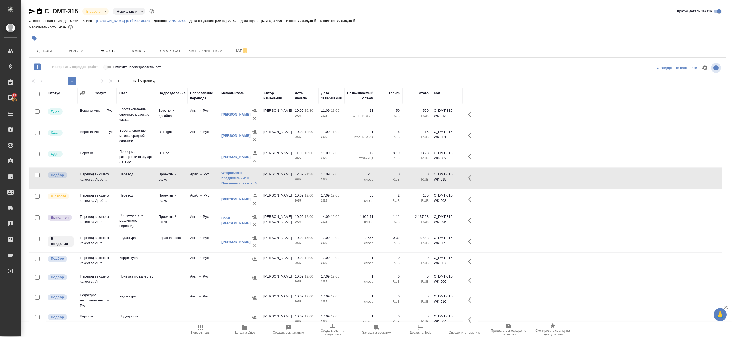
click at [37, 67] on icon "button" at bounding box center [37, 66] width 9 height 9
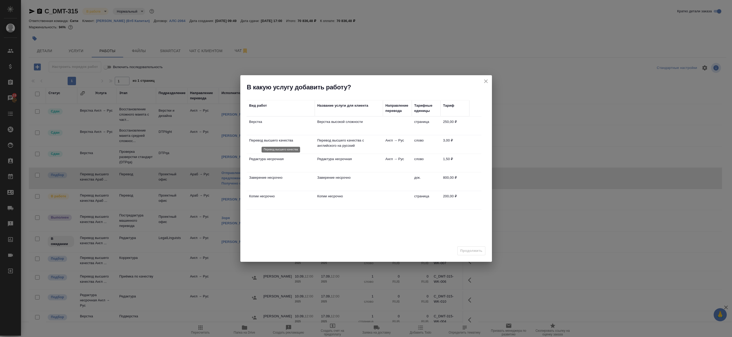
click at [306, 141] on p "Перевод высшего качества" at bounding box center [280, 140] width 63 height 5
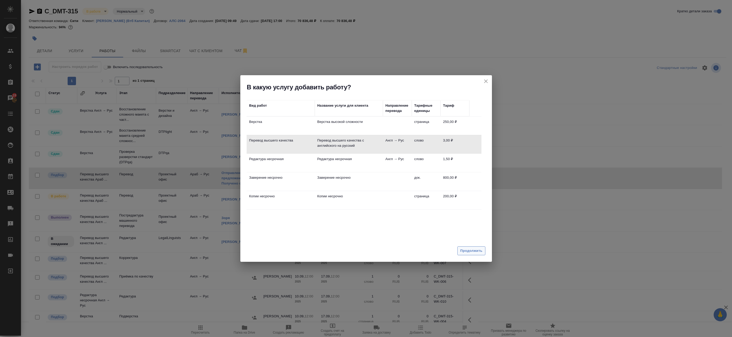
click at [467, 250] on span "Продолжить" at bounding box center [471, 251] width 22 height 6
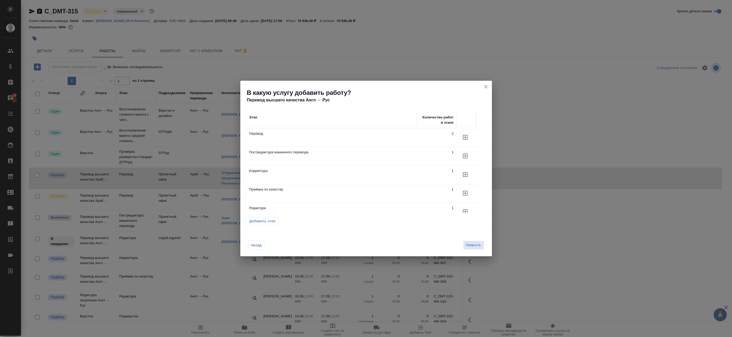
click at [465, 136] on icon "button" at bounding box center [465, 137] width 6 height 6
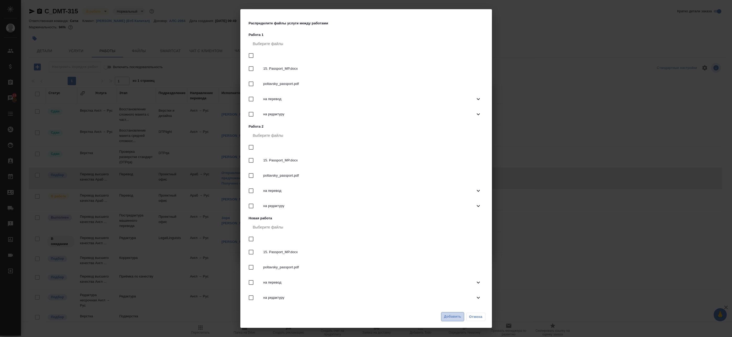
click at [458, 317] on span "Добавить" at bounding box center [452, 317] width 17 height 6
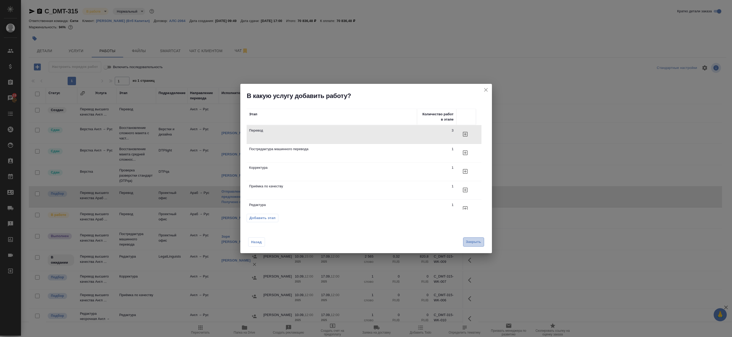
click at [473, 240] on span "Закрыть" at bounding box center [473, 242] width 15 height 6
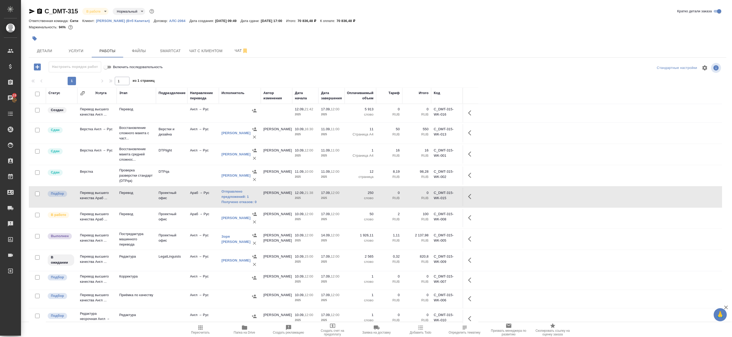
click at [467, 112] on button "button" at bounding box center [471, 113] width 13 height 13
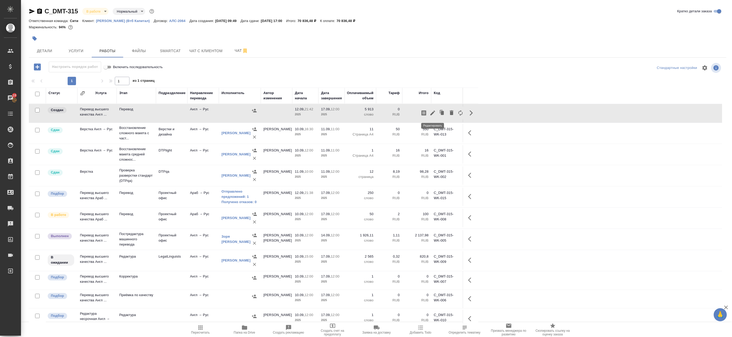
click at [435, 112] on icon "button" at bounding box center [433, 113] width 6 height 6
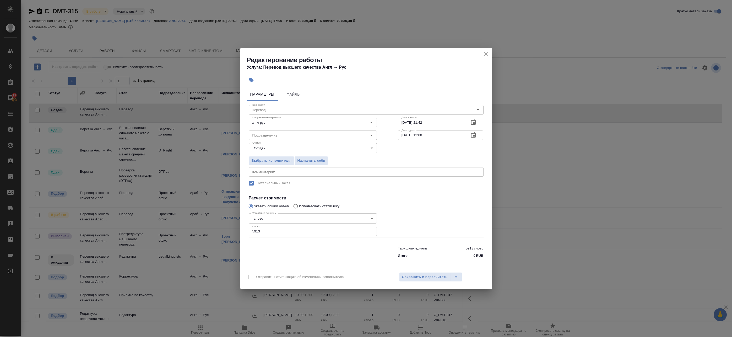
click at [270, 171] on textarea at bounding box center [366, 172] width 228 height 4
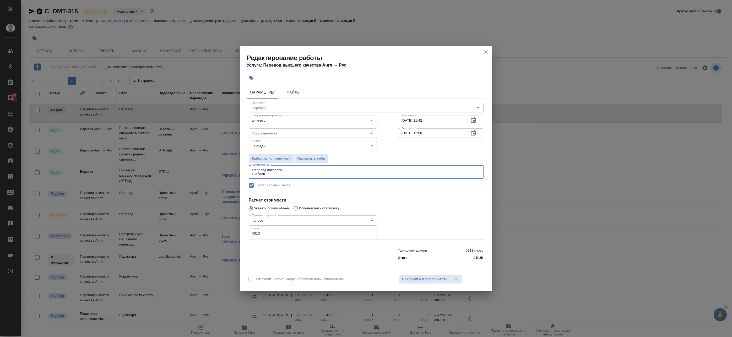
click at [290, 169] on textarea "Перевод паспорта Шаблон" at bounding box center [366, 172] width 228 height 8
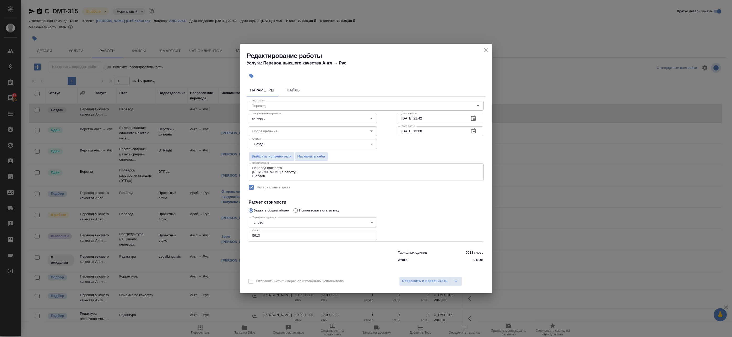
click at [269, 181] on div "Перевод паспорта Файл в работу: Шаблон x Комментарий:" at bounding box center [366, 172] width 235 height 18
click at [271, 176] on textarea "Перевод паспорта Файл в работу: Шаблон" at bounding box center [366, 172] width 228 height 12
type textarea "Перевод паспорта Файл в работу: Шаблон:"
click at [435, 284] on button "Сохранить и пересчитать" at bounding box center [424, 281] width 51 height 9
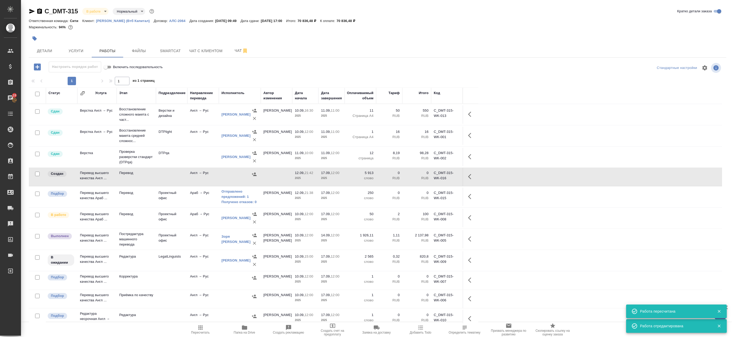
click at [469, 176] on icon "button" at bounding box center [469, 176] width 3 height 5
click at [434, 178] on icon "button" at bounding box center [433, 177] width 6 height 6
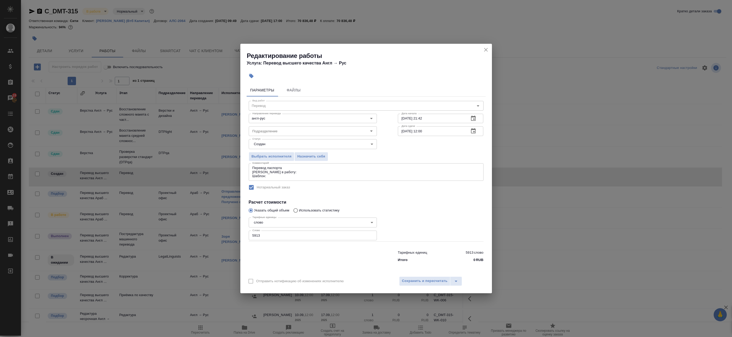
click at [303, 180] on div "Перевод паспорта Файл в работу: Шаблон: x Комментарий:" at bounding box center [366, 172] width 235 height 18
click at [299, 172] on textarea "Перевод паспорта Файл в работу: Шаблон:" at bounding box center [366, 172] width 228 height 12
paste textarea "https://drive.awatera.com/s/qyRXNRFin3NeEaf"
type textarea "Перевод паспорта Файл в работу:https://drive.awatera.com/s/qyRXNRFin3NeEaf Шабл…"
click at [427, 281] on span "Сохранить и пересчитать" at bounding box center [425, 281] width 46 height 6
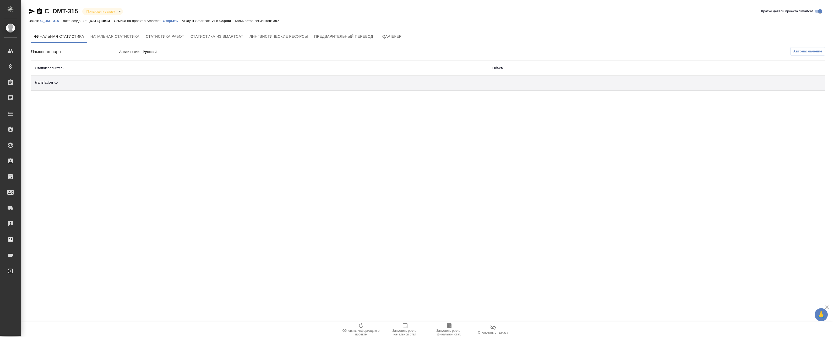
click at [327, 69] on th "Этап/исполнитель" at bounding box center [260, 68] width 458 height 15
drag, startPoint x: 227, startPoint y: 71, endPoint x: 220, endPoint y: 77, distance: 9.6
click at [227, 72] on th "Этап/исполнитель" at bounding box center [260, 68] width 458 height 15
click at [219, 78] on td "translation" at bounding box center [260, 83] width 458 height 15
click at [219, 82] on div "translation" at bounding box center [259, 83] width 449 height 6
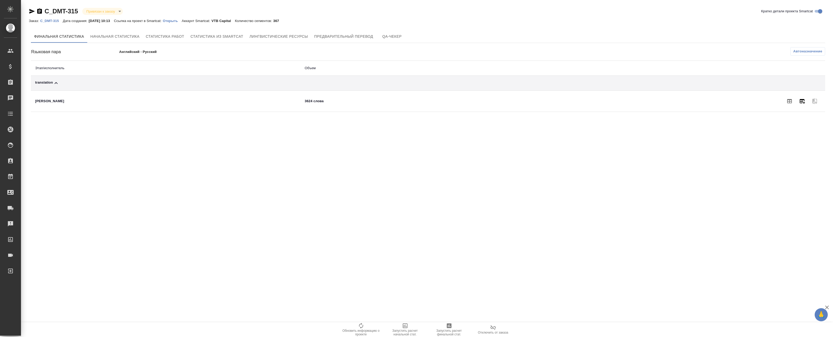
click at [803, 102] on icon "button" at bounding box center [802, 101] width 5 height 5
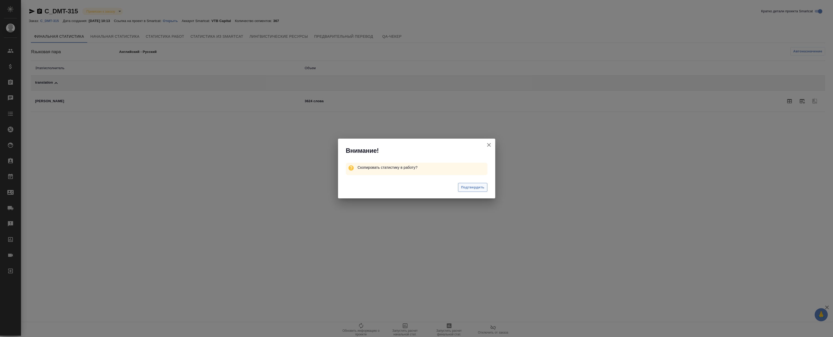
click at [472, 186] on span "Подтвердить" at bounding box center [472, 188] width 23 height 6
click at [492, 146] on icon "button" at bounding box center [489, 145] width 6 height 6
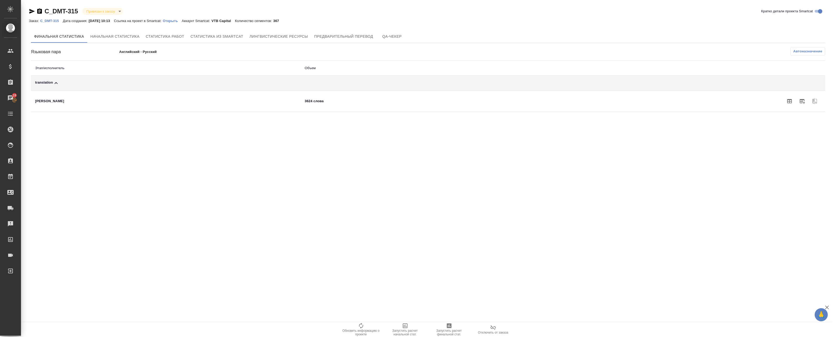
click at [803, 50] on span "Автоназначение" at bounding box center [808, 51] width 29 height 5
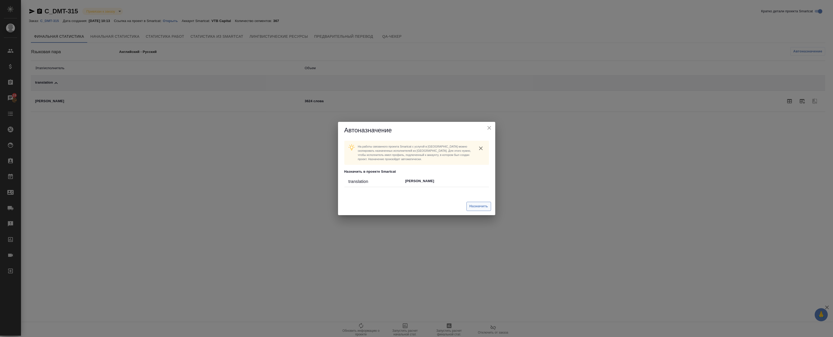
click at [487, 205] on span "Назначить" at bounding box center [479, 206] width 19 height 6
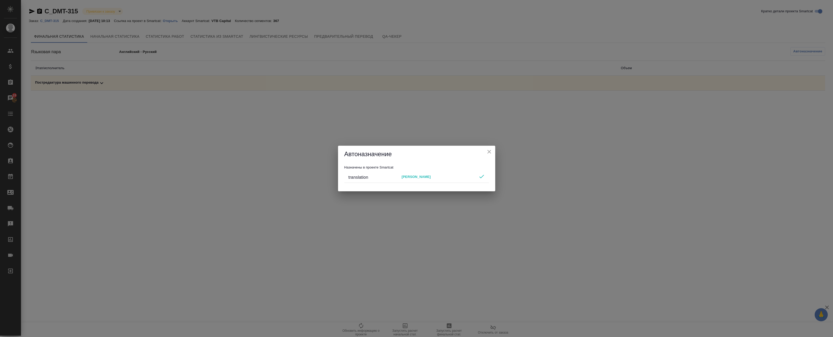
click at [492, 151] on icon "close" at bounding box center [489, 152] width 6 height 6
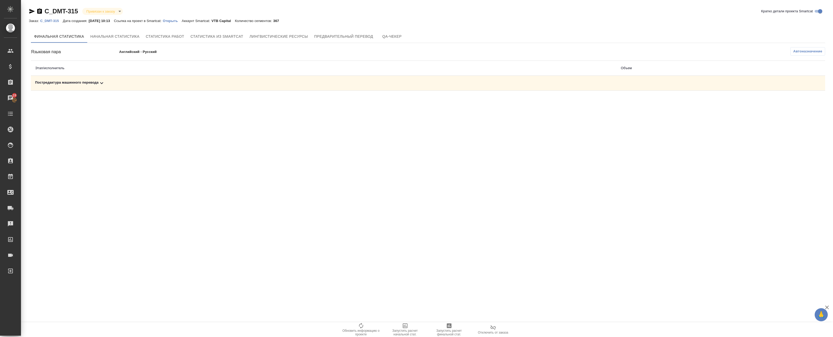
click at [550, 94] on div "C_DMT-315 Привязан к заказу linkedToOrder Кратко детали проекта Smartcat Заказ:…" at bounding box center [428, 50] width 805 height 100
drag, startPoint x: 558, startPoint y: 87, endPoint x: 569, endPoint y: 89, distance: 10.9
click at [558, 86] on td "Постредактура машинного перевода" at bounding box center [324, 83] width 586 height 15
click at [519, 79] on td "Постредактура машинного перевода" at bounding box center [324, 83] width 586 height 15
click at [90, 85] on div "Постредактура машинного перевода" at bounding box center [324, 83] width 578 height 6
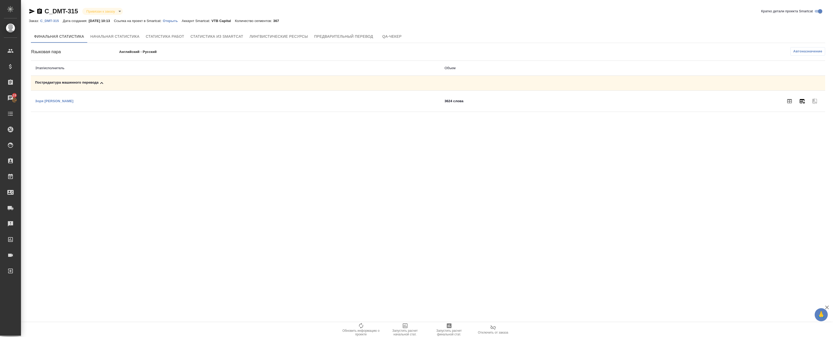
click at [803, 101] on icon "button" at bounding box center [802, 101] width 5 height 5
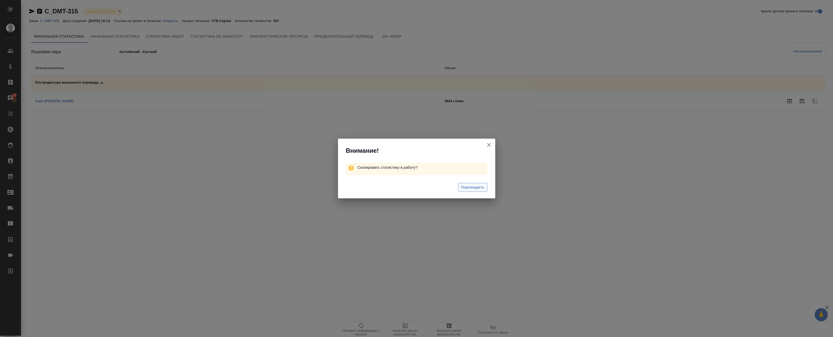
click at [477, 190] on span "Подтвердить" at bounding box center [472, 188] width 23 height 6
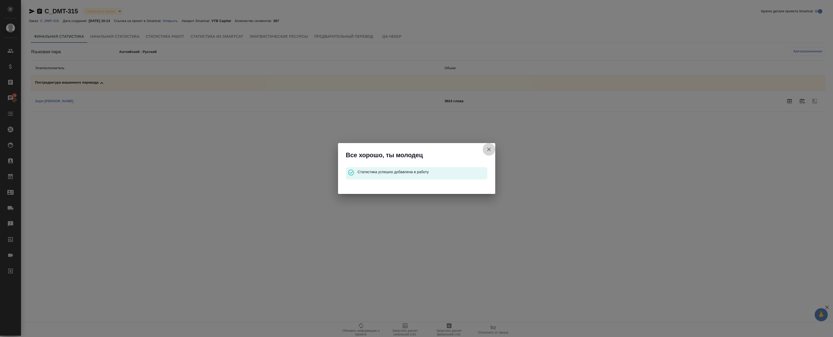
click at [490, 148] on icon "button" at bounding box center [489, 149] width 6 height 6
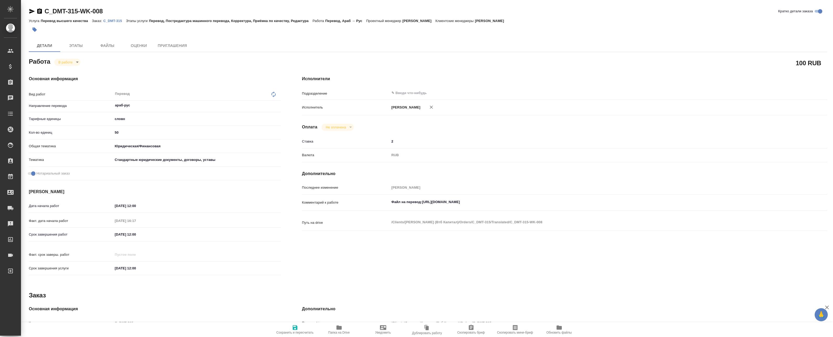
type textarea "x"
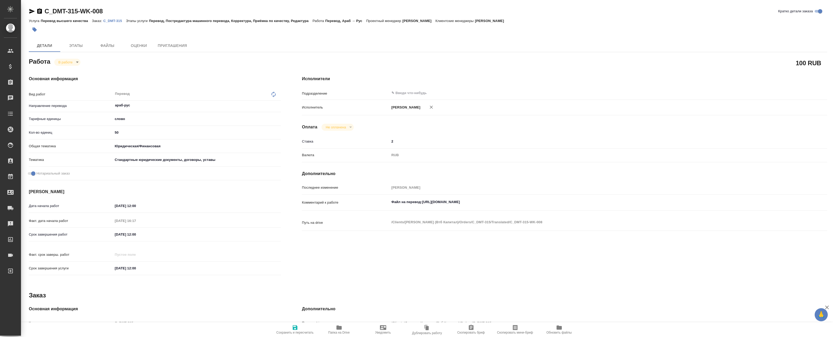
type textarea "x"
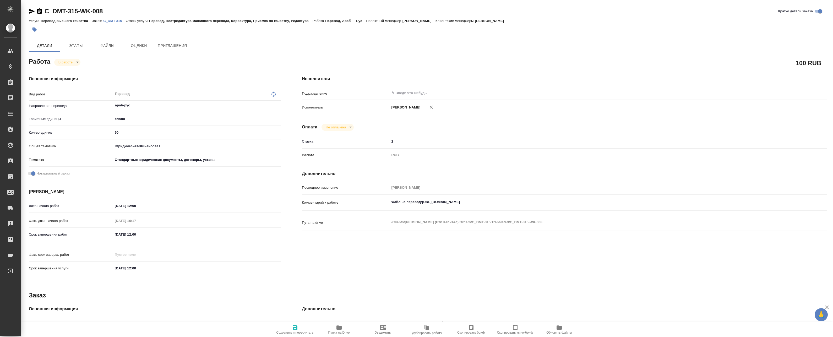
type textarea "x"
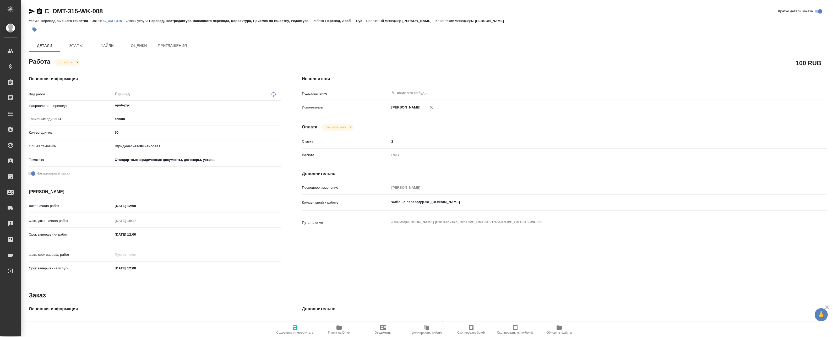
type textarea "x"
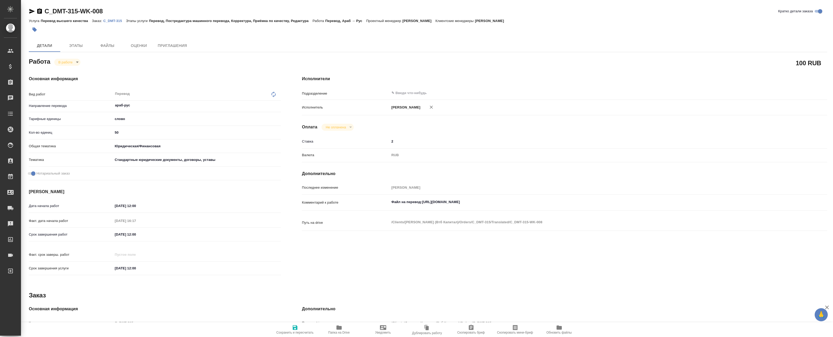
type textarea "x"
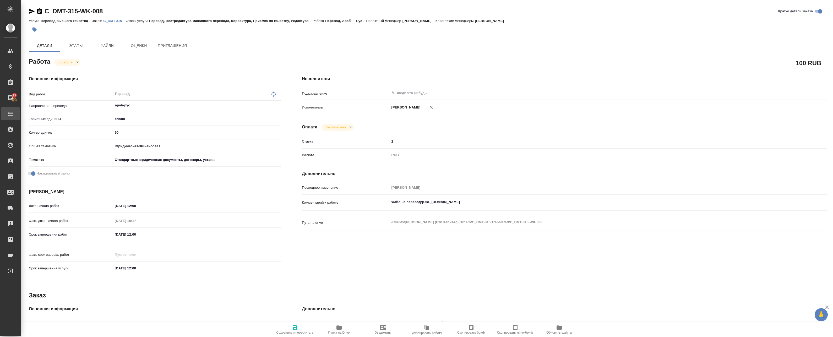
type textarea "x"
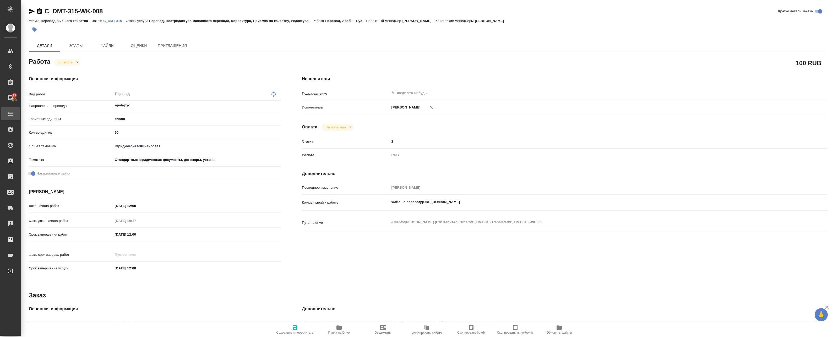
type textarea "x"
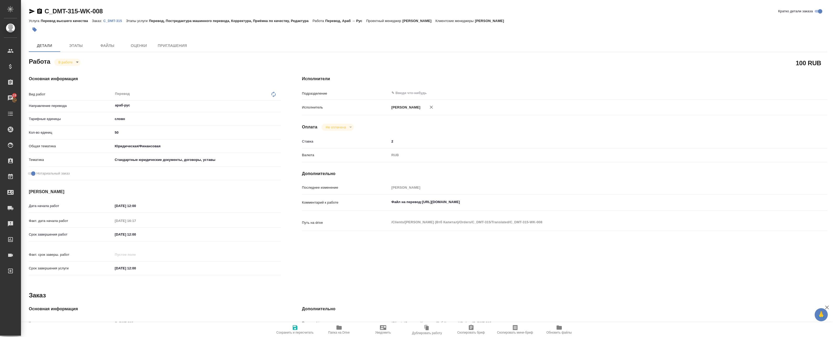
type textarea "x"
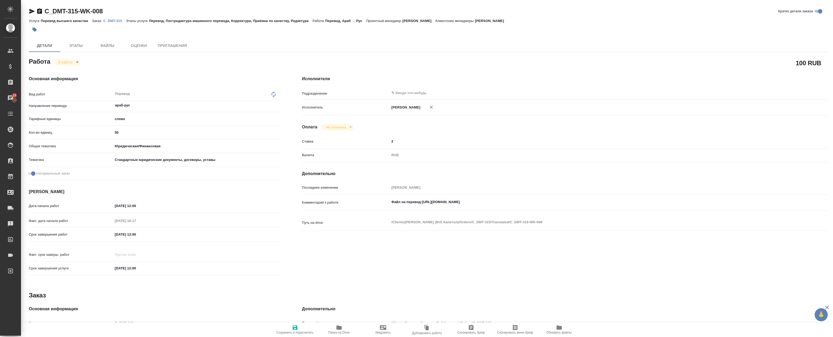
type textarea "x"
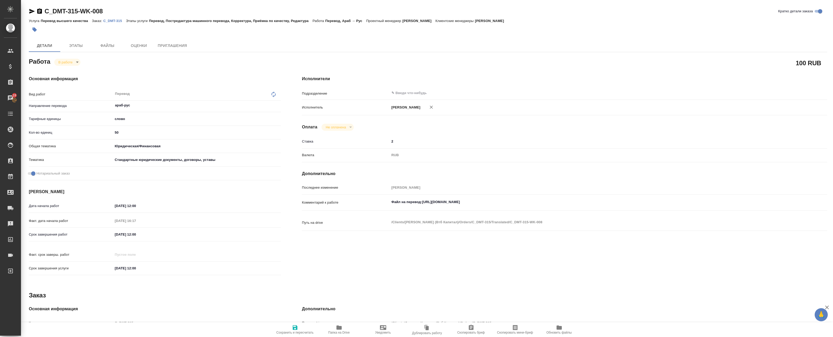
type textarea "x"
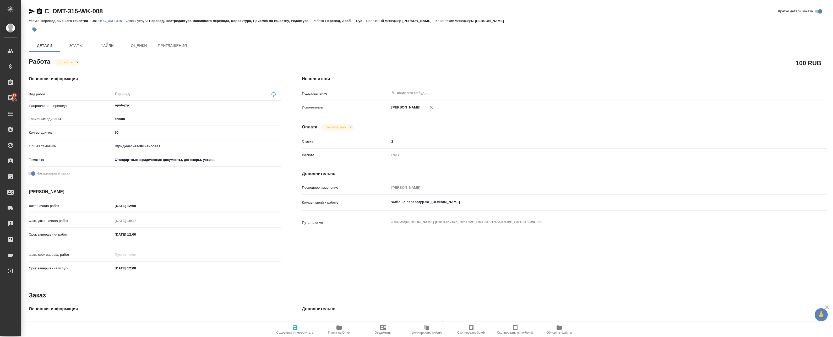
type textarea "x"
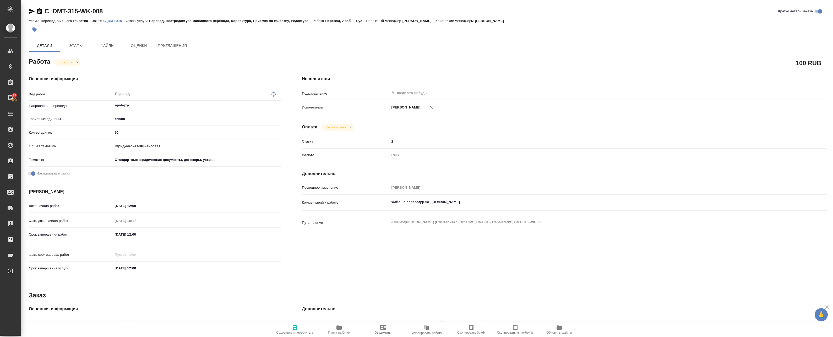
type textarea "x"
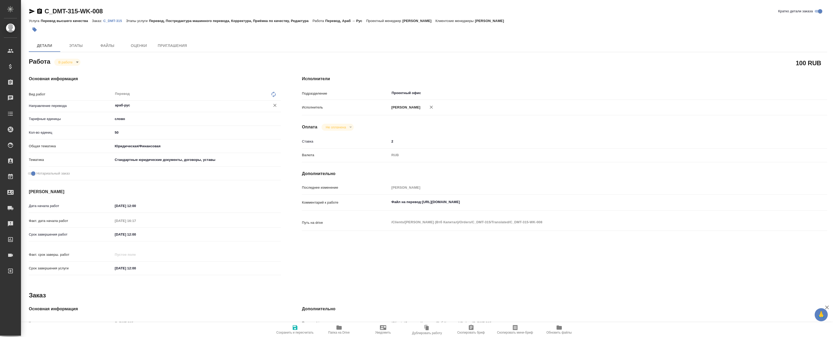
type textarea "x"
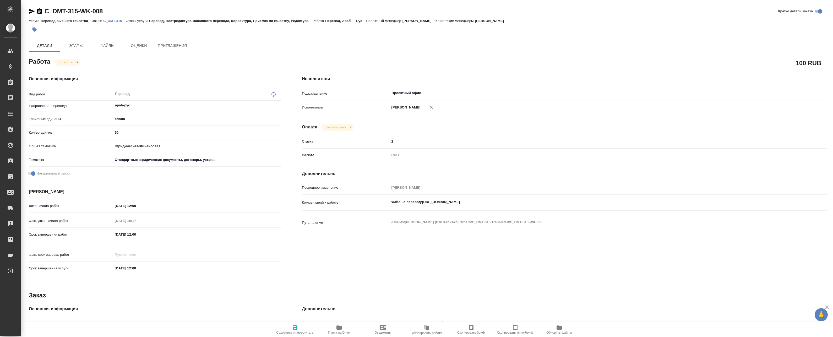
type textarea "x"
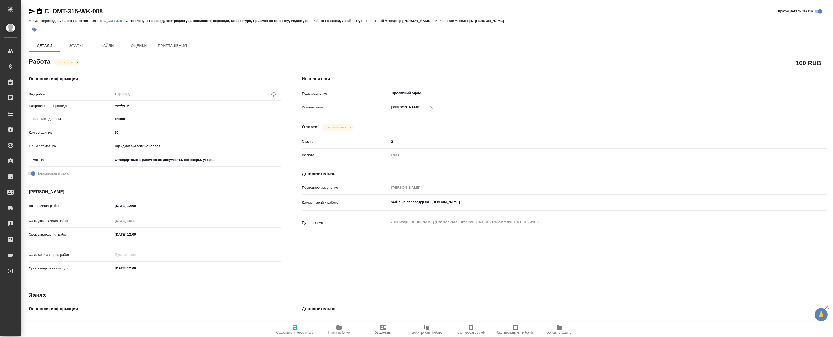
type textarea "x"
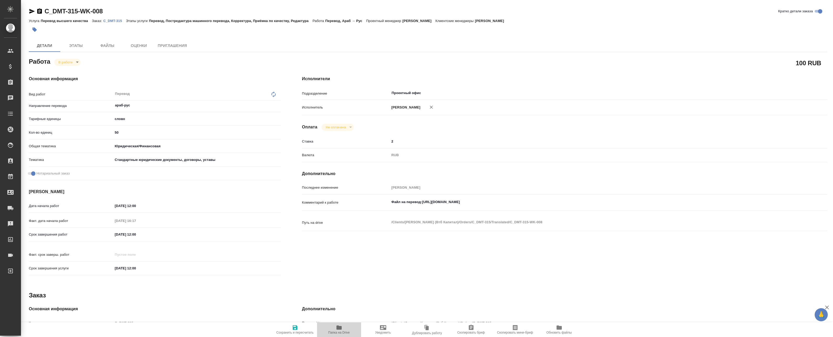
click at [332, 326] on span "Папка на Drive" at bounding box center [339, 330] width 38 height 10
type textarea "x"
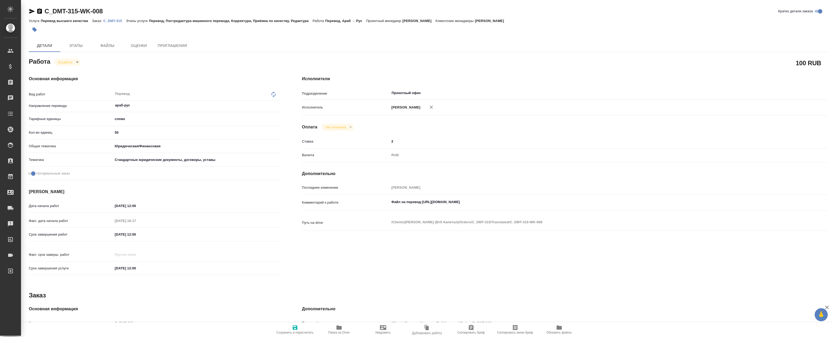
type textarea "x"
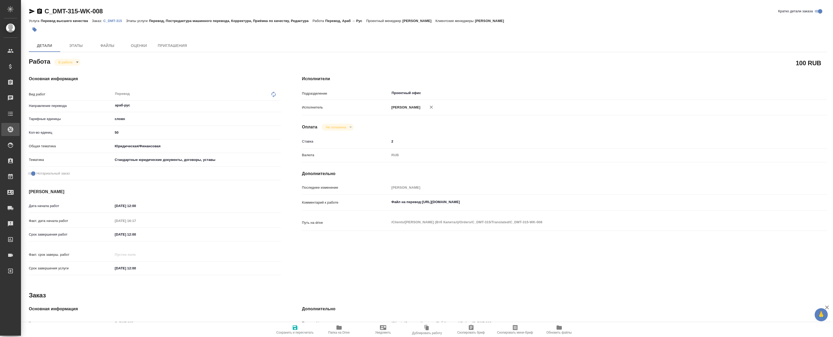
type textarea "x"
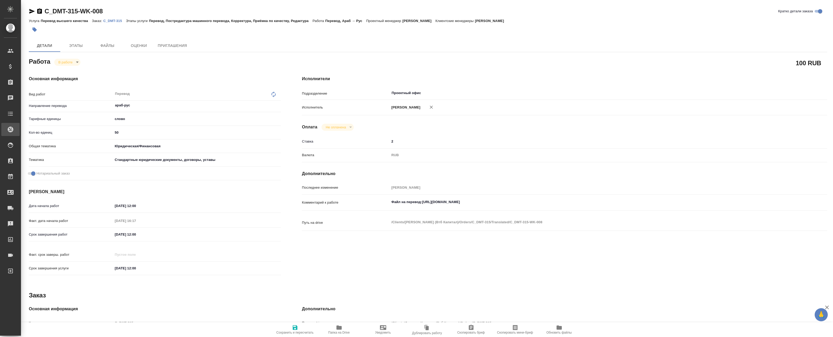
type textarea "x"
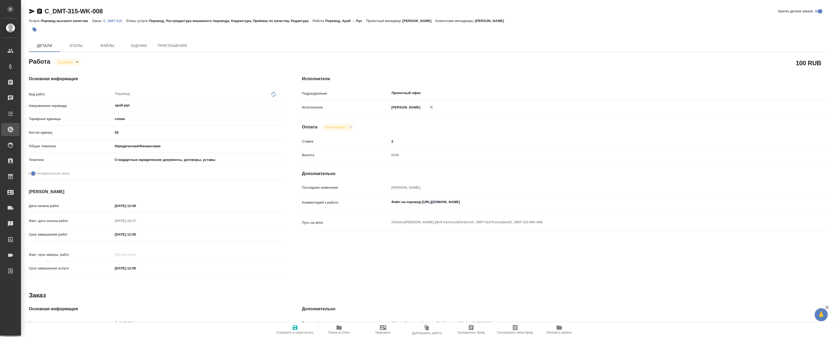
type textarea "x"
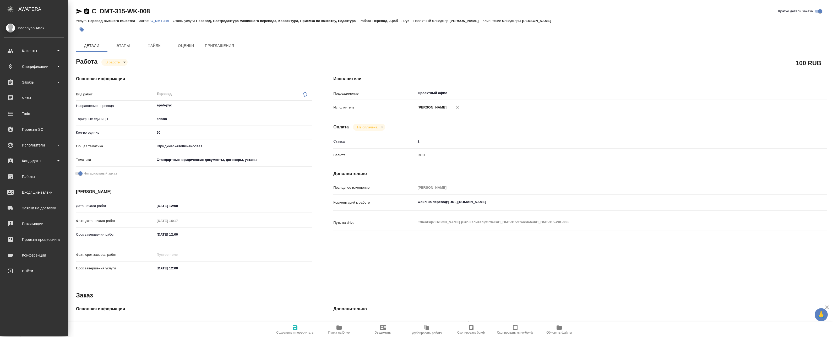
type textarea "x"
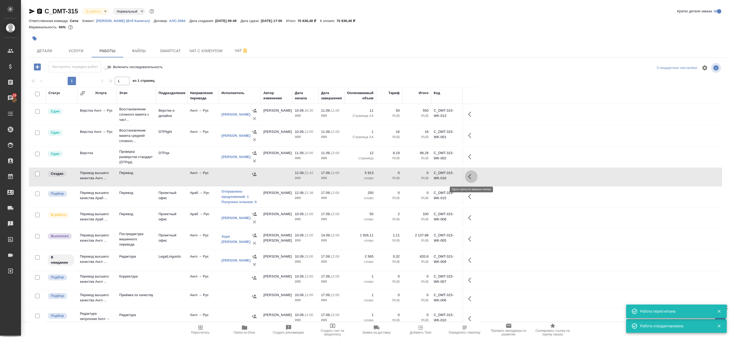
click at [471, 176] on icon "button" at bounding box center [471, 177] width 6 height 6
click at [433, 177] on icon "button" at bounding box center [433, 176] width 5 height 5
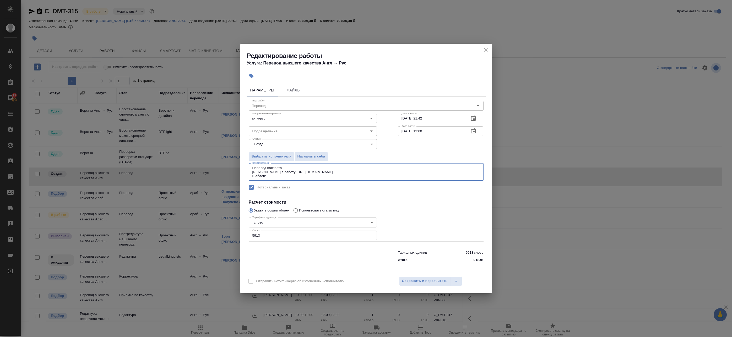
click at [289, 176] on textarea "Перевод паспорта Файл в работу:https://drive.awatera.com/s/qyRXNRFin3NeEaf Шабл…" at bounding box center [366, 172] width 228 height 12
paste textarea "https://drive.awatera.com/s/jHxfSHxNjfC8QQS"
type textarea "Перевод паспорта Файл в работу:https://drive.awatera.com/s/qyRXNRFin3NeEaf Шабл…"
click at [417, 284] on span "Сохранить и пересчитать" at bounding box center [425, 281] width 46 height 6
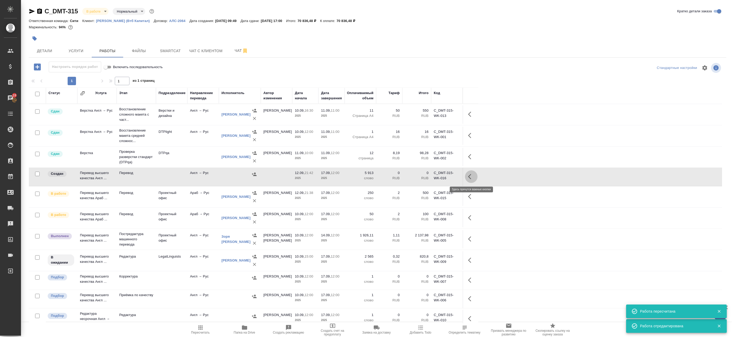
click at [475, 178] on button "button" at bounding box center [471, 176] width 13 height 13
click at [434, 178] on icon "button" at bounding box center [433, 177] width 6 height 6
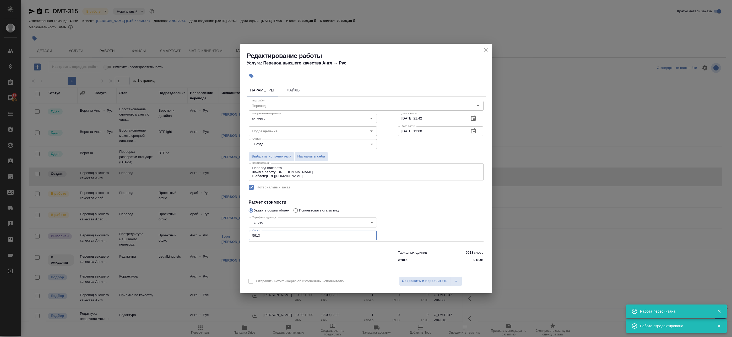
drag, startPoint x: 279, startPoint y: 233, endPoint x: 204, endPoint y: 234, distance: 75.3
click at [205, 234] on div "Редактирование работы Услуга: Перевод высшего качества Англ → Рус Параметры Фай…" at bounding box center [366, 168] width 732 height 337
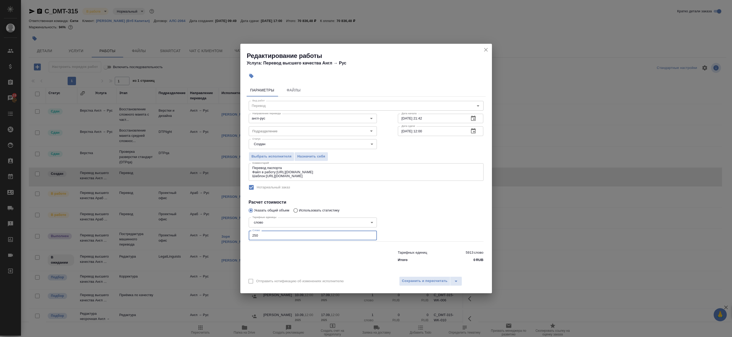
drag, startPoint x: 270, startPoint y: 235, endPoint x: 212, endPoint y: 232, distance: 57.8
click at [213, 232] on div "Редактирование работы Услуга: Перевод высшего качества Англ → Рус Параметры Фай…" at bounding box center [366, 168] width 732 height 337
type input "100"
click at [419, 278] on button "Сохранить и пересчитать" at bounding box center [424, 281] width 51 height 9
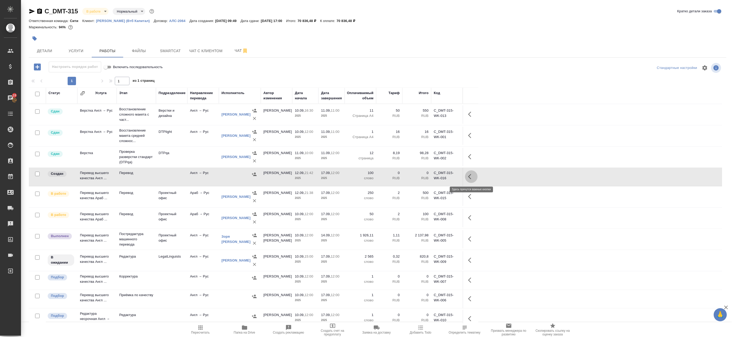
click at [469, 176] on icon "button" at bounding box center [469, 176] width 3 height 5
click at [472, 174] on icon "button" at bounding box center [471, 177] width 6 height 6
drag, startPoint x: 470, startPoint y: 176, endPoint x: 466, endPoint y: 176, distance: 3.9
click at [470, 176] on icon "button" at bounding box center [471, 177] width 6 height 6
click at [434, 176] on icon "button" at bounding box center [433, 176] width 5 height 5
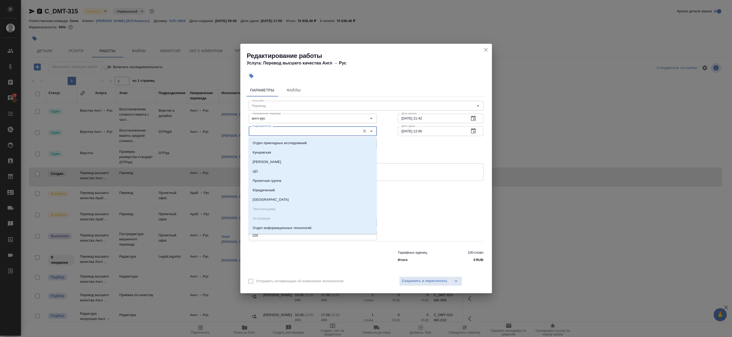
click at [291, 130] on input "Подразделение" at bounding box center [303, 131] width 107 height 6
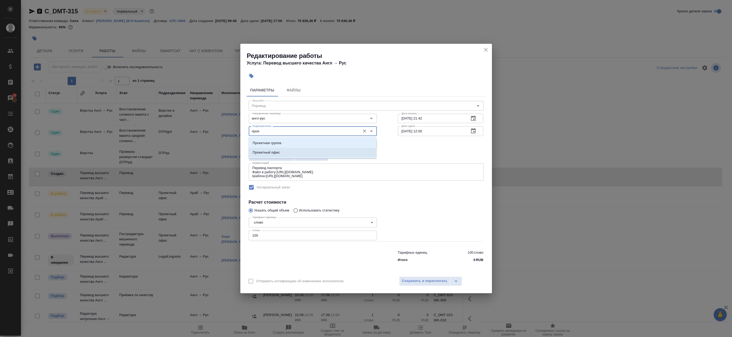
click at [279, 154] on p "Проектный офис" at bounding box center [266, 152] width 27 height 5
click at [275, 123] on div "англ-рус Направление перевода" at bounding box center [313, 118] width 128 height 9
type input "Проектный офис"
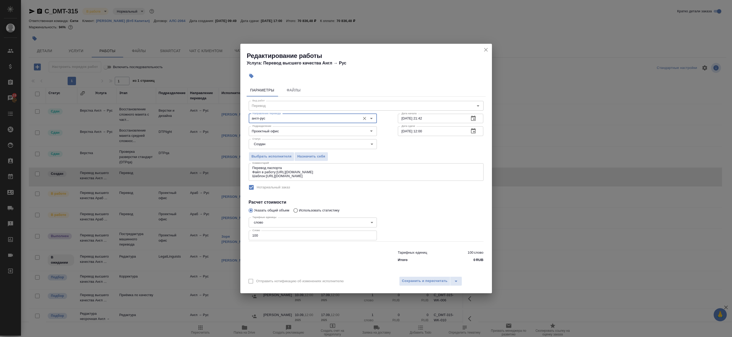
click at [275, 140] on body "🙏 .cls-1 fill:#fff; AWATERA Badanyan Artak Клиенты Спецификации Заказы 19 Чаты …" at bounding box center [366, 168] width 732 height 337
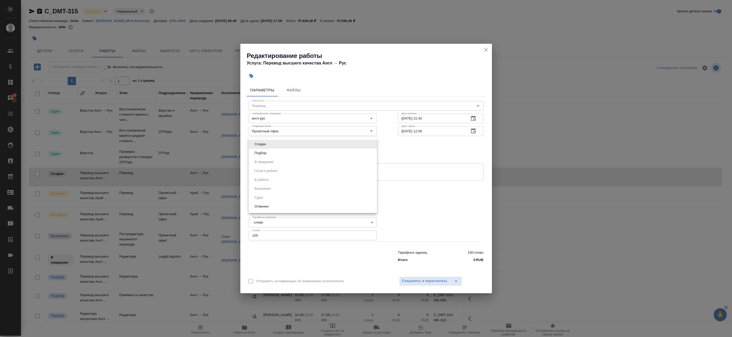
click at [273, 154] on li "Подбор" at bounding box center [313, 153] width 128 height 9
type input "recruiting"
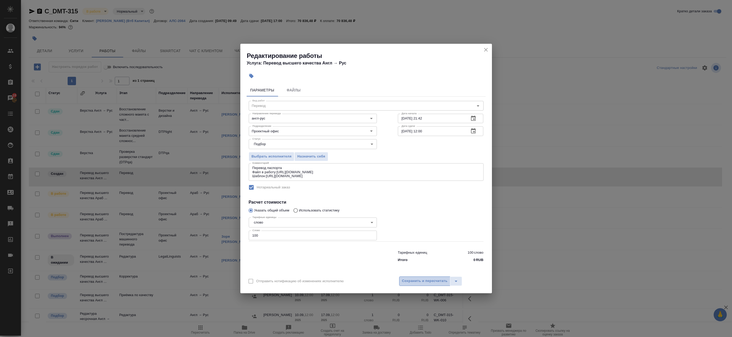
click at [410, 282] on span "Сохранить и пересчитать" at bounding box center [425, 281] width 46 height 6
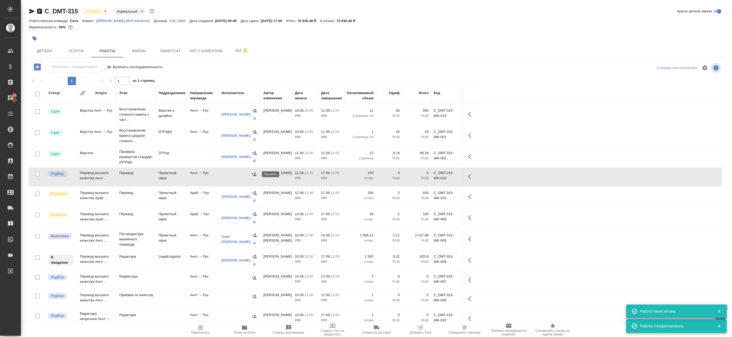
click at [255, 175] on icon "button" at bounding box center [254, 174] width 5 height 3
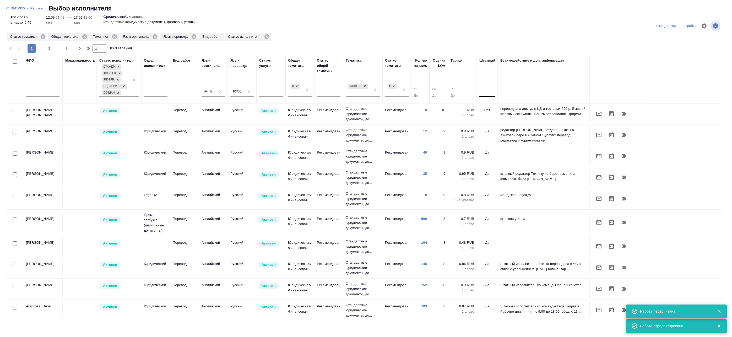
click at [483, 93] on div at bounding box center [488, 92] width 16 height 8
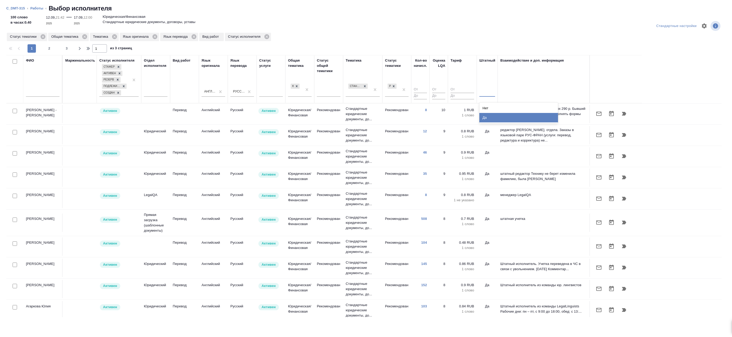
click at [486, 116] on div "Да" at bounding box center [519, 117] width 79 height 9
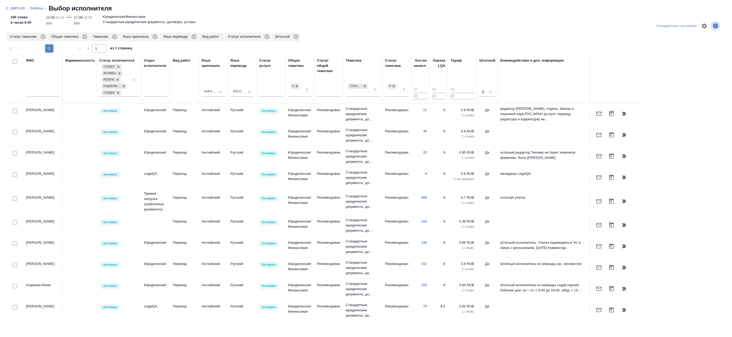
click at [33, 10] on link "Работы" at bounding box center [36, 8] width 13 height 4
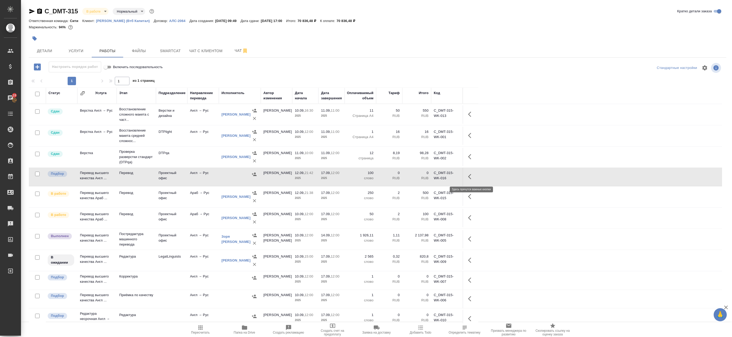
click at [475, 175] on button "button" at bounding box center [471, 176] width 13 height 13
click at [426, 176] on icon "button" at bounding box center [424, 176] width 5 height 5
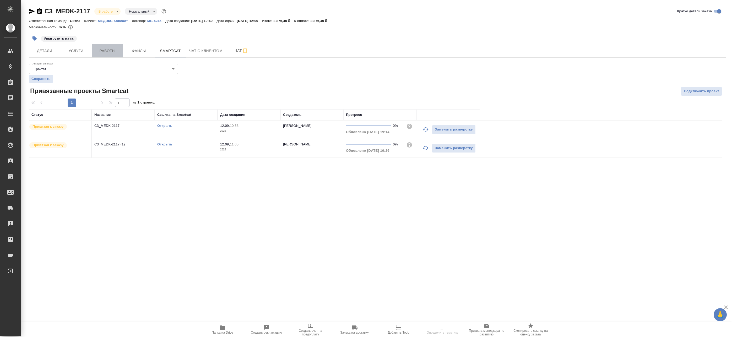
click at [101, 51] on span "Работы" at bounding box center [107, 51] width 25 height 7
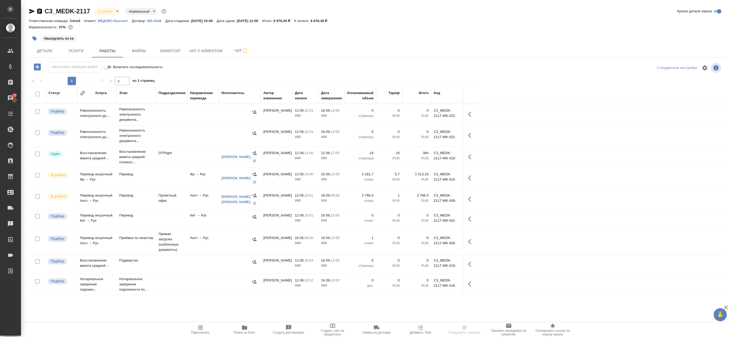
click at [200, 225] on td "Кит → Рус" at bounding box center [202, 219] width 31 height 18
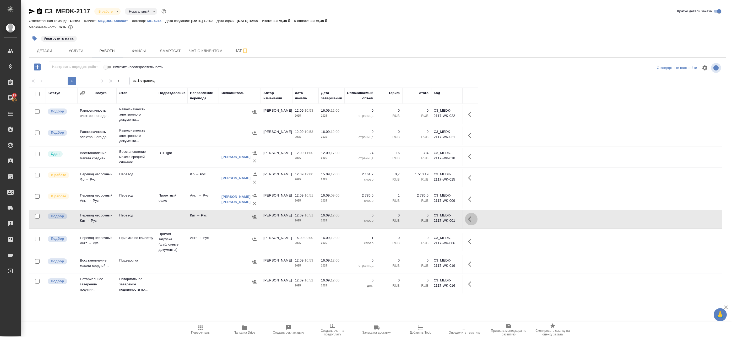
click at [471, 218] on icon "button" at bounding box center [469, 219] width 3 height 5
click at [435, 219] on icon "button" at bounding box center [433, 219] width 6 height 6
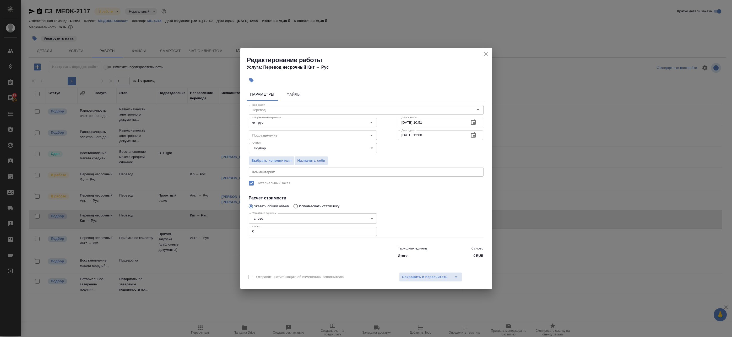
drag, startPoint x: 266, startPoint y: 232, endPoint x: 206, endPoint y: 230, distance: 59.8
click at [207, 230] on div "Редактирование работы Услуга: Перевод несрочный Кит → [PERSON_NAME] Файлы Вид р…" at bounding box center [366, 168] width 732 height 337
type input "46"
click at [426, 277] on span "Сохранить и пересчитать" at bounding box center [425, 277] width 46 height 6
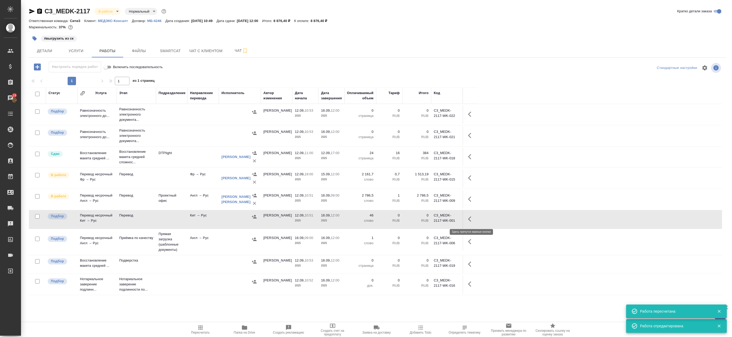
click at [468, 219] on icon "button" at bounding box center [471, 219] width 6 height 6
click at [435, 221] on icon "button" at bounding box center [433, 219] width 6 height 6
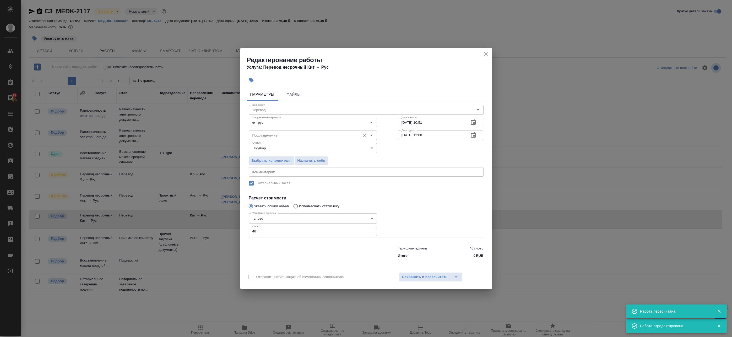
click at [308, 132] on input "Подразделение" at bounding box center [303, 135] width 107 height 6
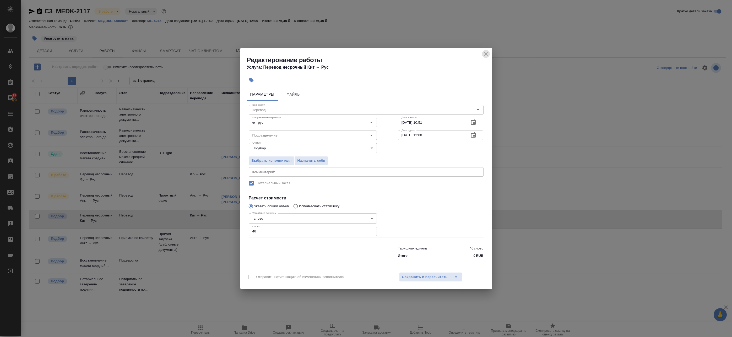
click at [485, 54] on icon "close" at bounding box center [486, 54] width 6 height 6
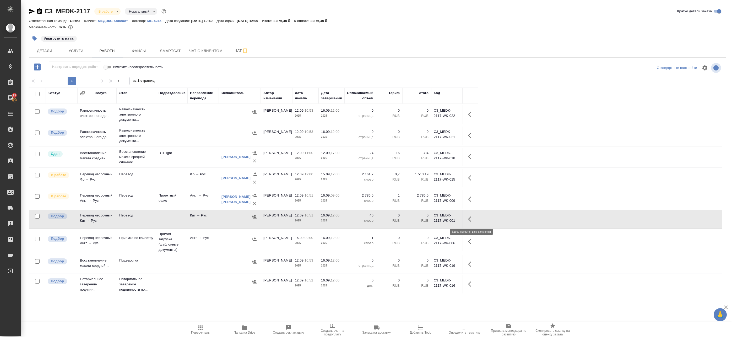
click at [467, 219] on button "button" at bounding box center [471, 219] width 13 height 13
click at [474, 219] on icon "button" at bounding box center [471, 219] width 6 height 6
click at [470, 219] on icon "button" at bounding box center [471, 219] width 6 height 6
click at [434, 219] on icon "button" at bounding box center [433, 219] width 6 height 6
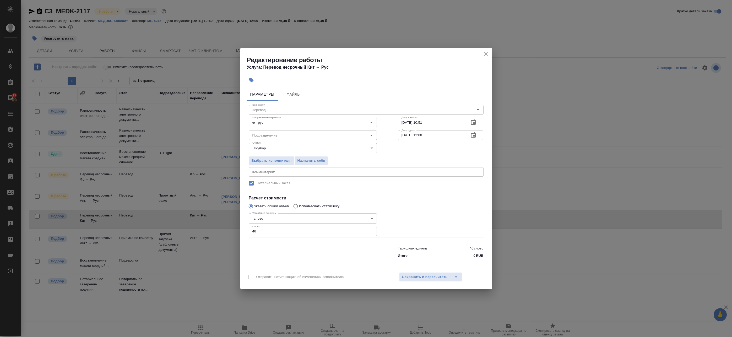
click at [486, 54] on icon "close" at bounding box center [486, 54] width 6 height 6
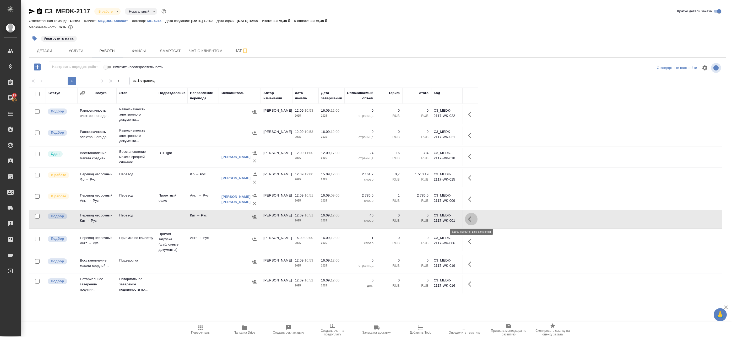
click at [471, 220] on icon "button" at bounding box center [471, 219] width 6 height 6
click at [436, 218] on button "button" at bounding box center [432, 219] width 9 height 13
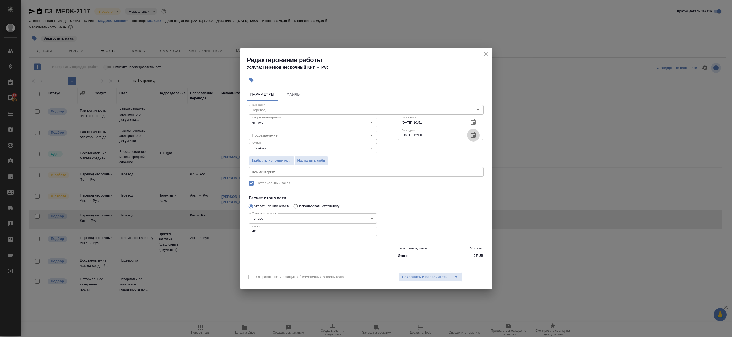
click at [469, 135] on button "button" at bounding box center [473, 135] width 13 height 13
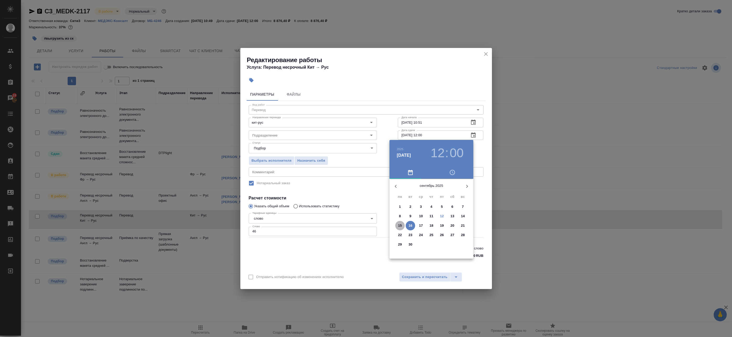
click at [403, 223] on span "15" at bounding box center [399, 225] width 9 height 5
type input "[DATE] 12:00"
click at [429, 193] on div at bounding box center [431, 220] width 68 height 68
click at [485, 152] on div at bounding box center [366, 168] width 732 height 337
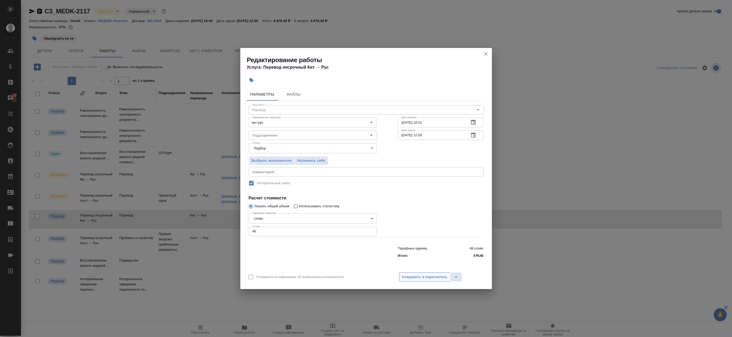
click at [417, 276] on span "Сохранить и пересчитать" at bounding box center [425, 277] width 46 height 6
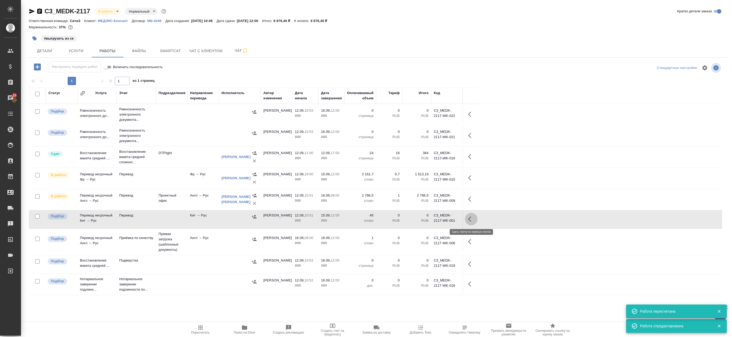
click at [470, 220] on icon "button" at bounding box center [471, 219] width 6 height 6
click at [425, 219] on icon "button" at bounding box center [424, 219] width 5 height 5
